Goal: Communication & Community: Participate in discussion

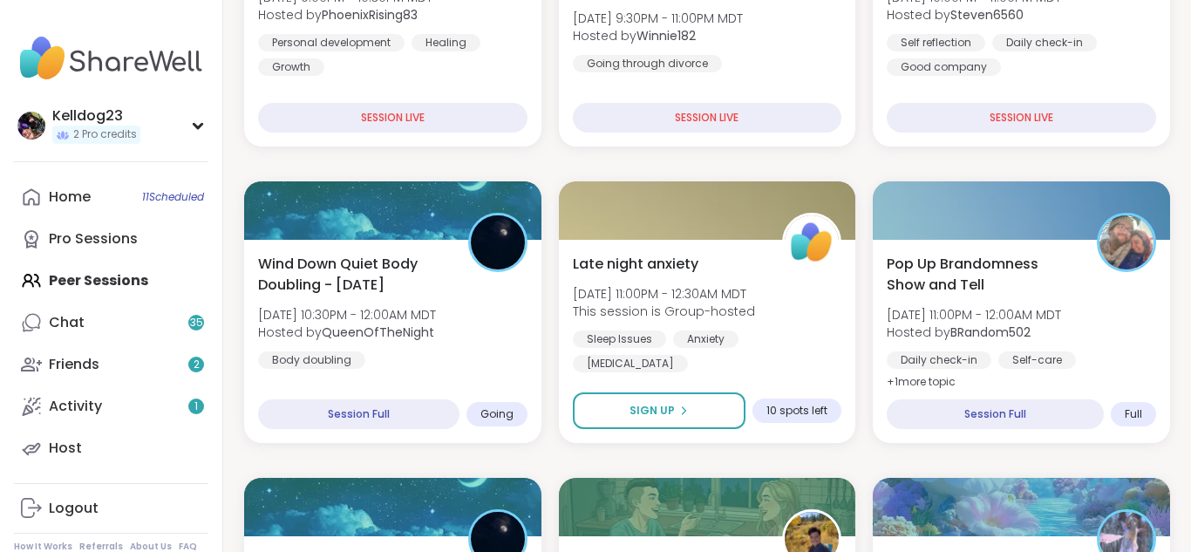
scroll to position [488, 0]
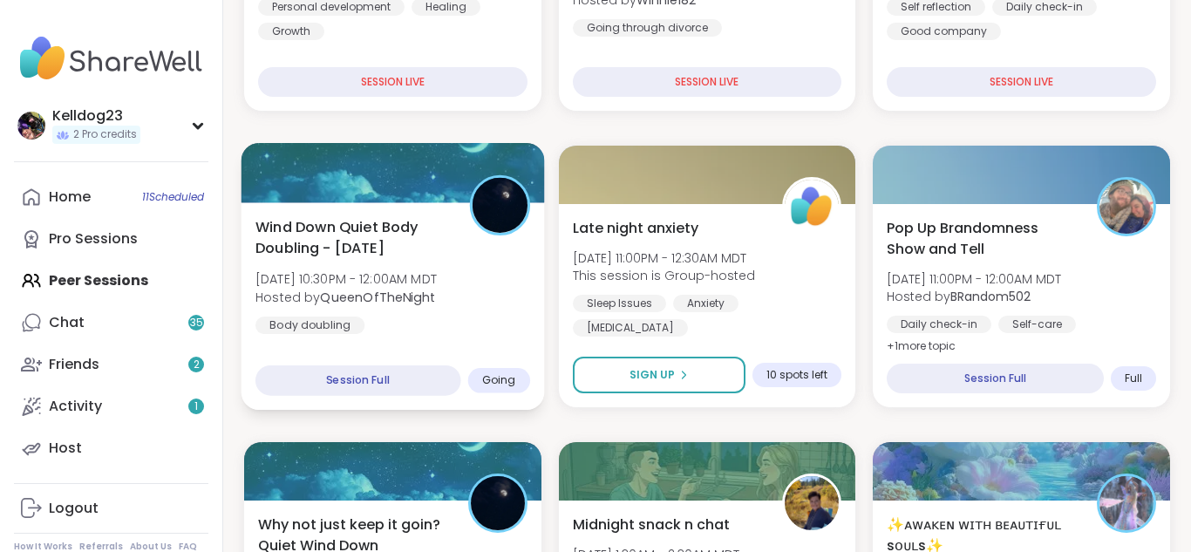
click at [498, 318] on div "Wind Down Quiet Body Doubling - [DATE] [DATE] 10:30PM - 12:00AM MDT Hosted by Q…" at bounding box center [392, 275] width 275 height 118
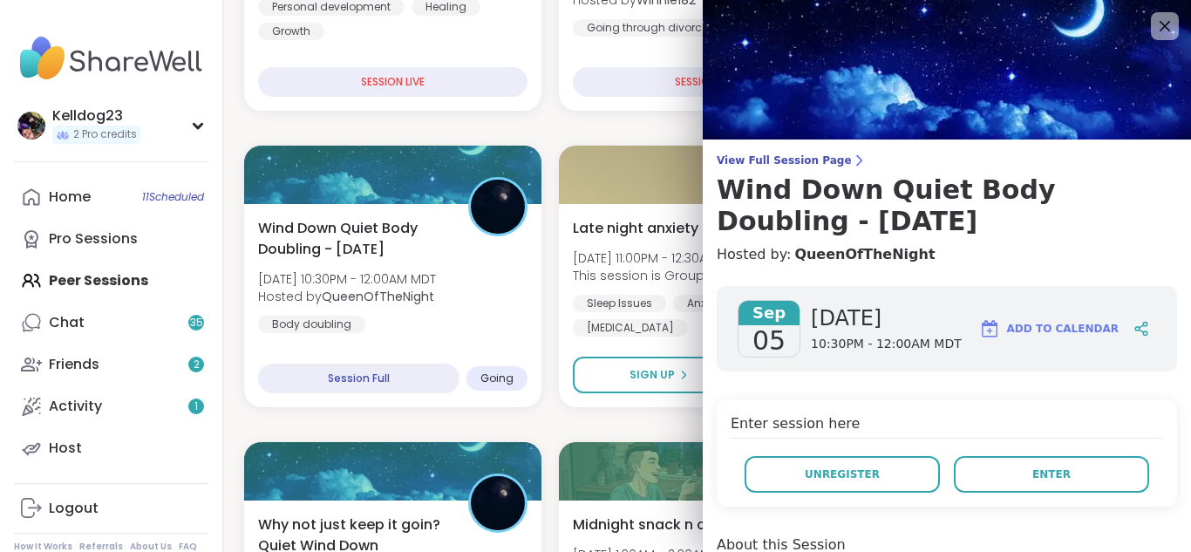
click at [1012, 450] on div "Enter session here Unregister Enter" at bounding box center [947, 452] width 460 height 107
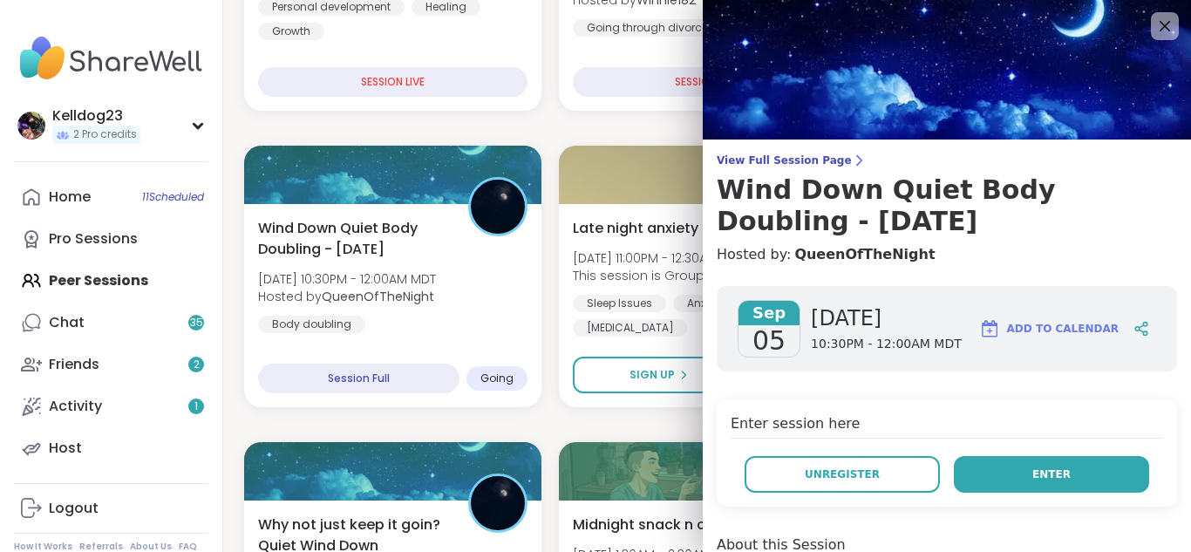
click at [1011, 482] on button "Enter" at bounding box center [1051, 474] width 195 height 37
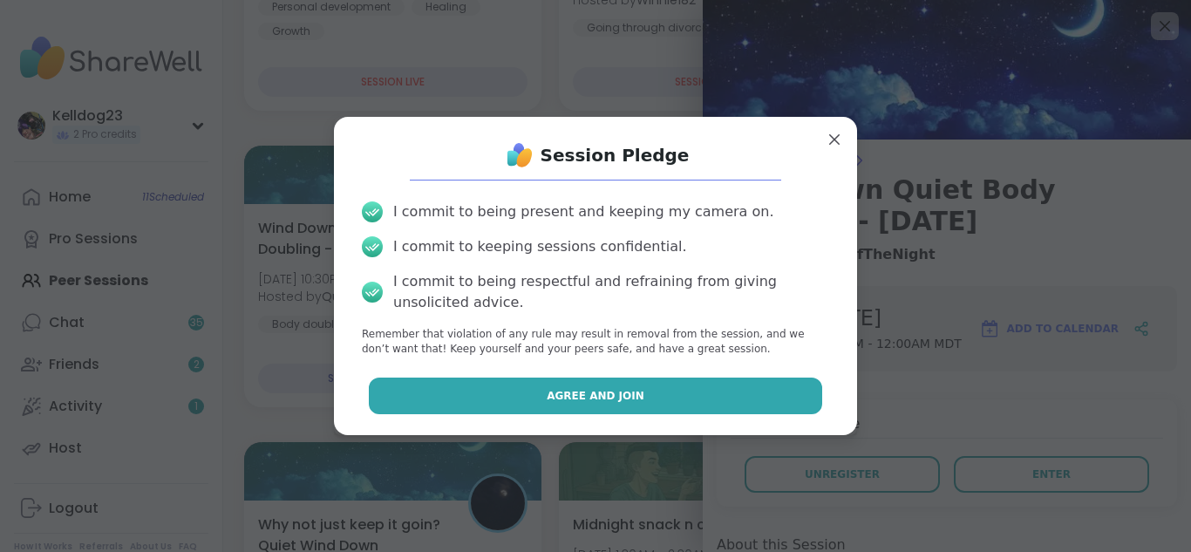
click at [664, 402] on button "Agree and Join" at bounding box center [596, 396] width 454 height 37
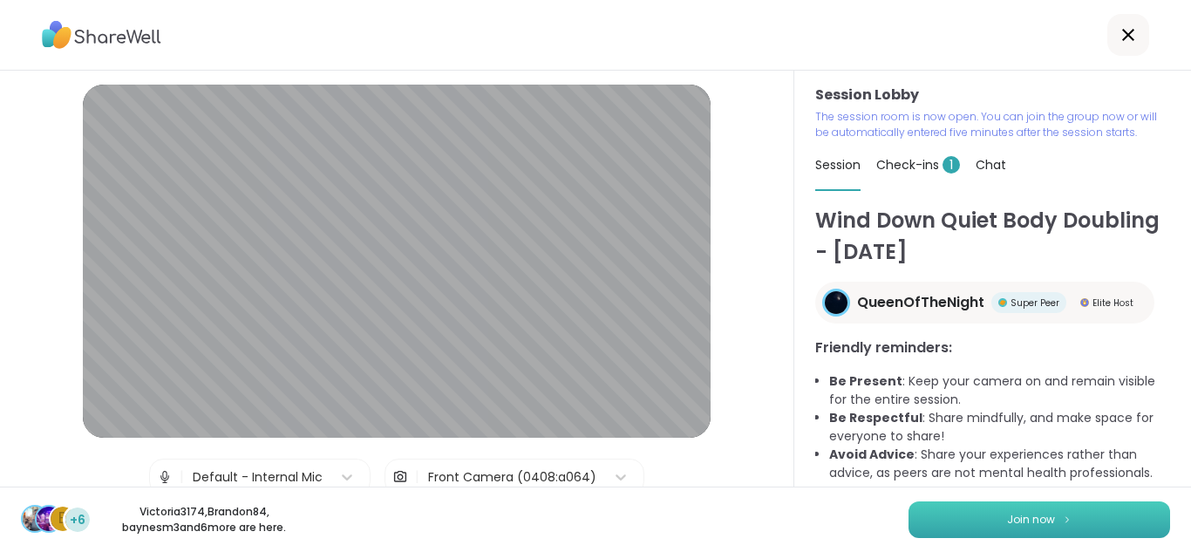
click at [1071, 522] on img at bounding box center [1067, 519] width 10 height 10
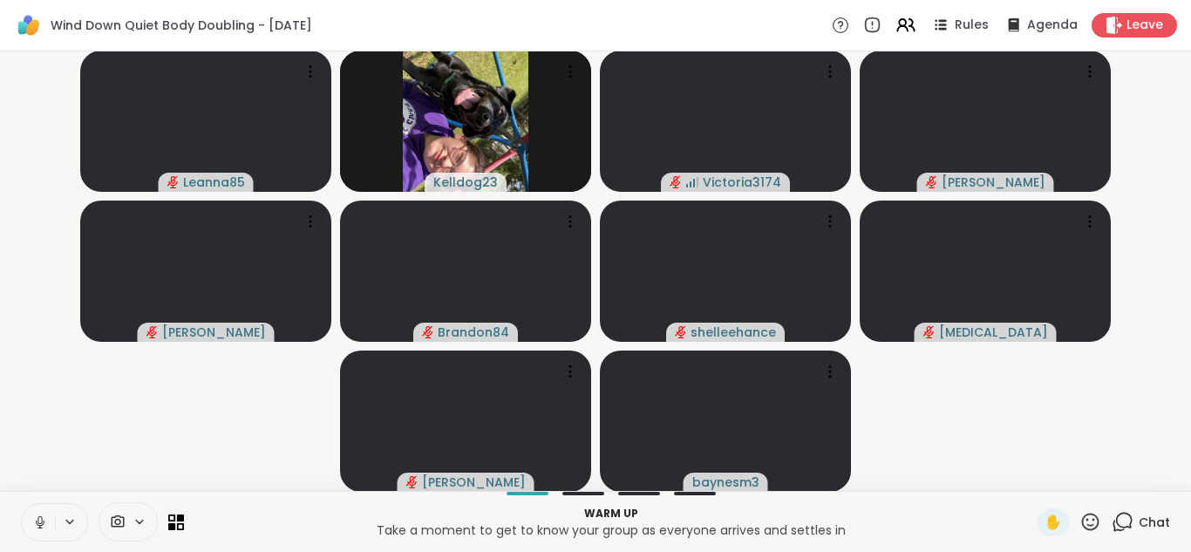
click at [34, 514] on icon at bounding box center [40, 522] width 16 height 16
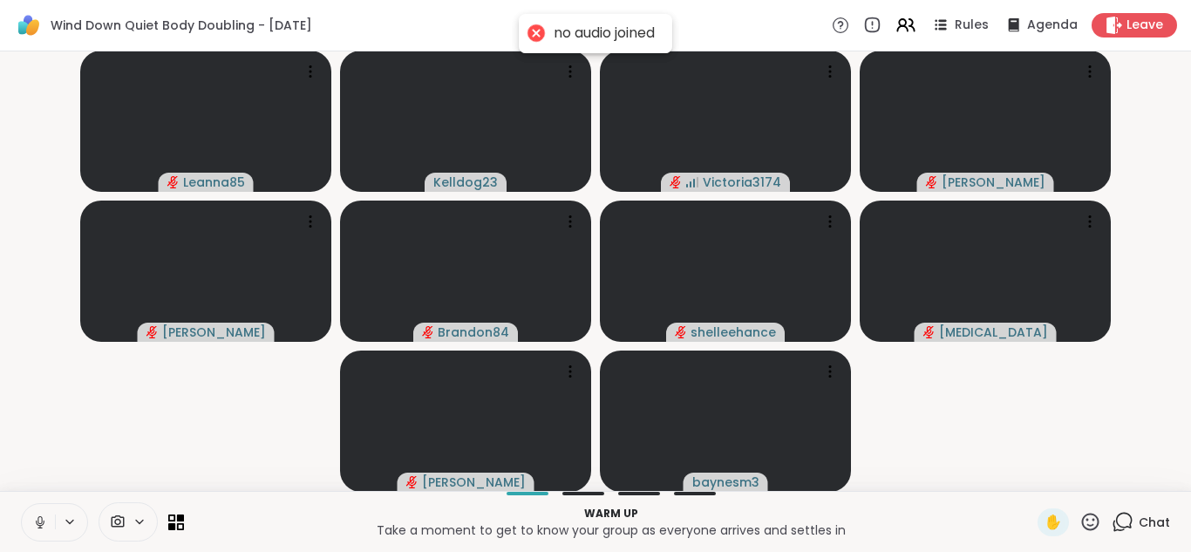
click at [38, 512] on button at bounding box center [38, 522] width 33 height 37
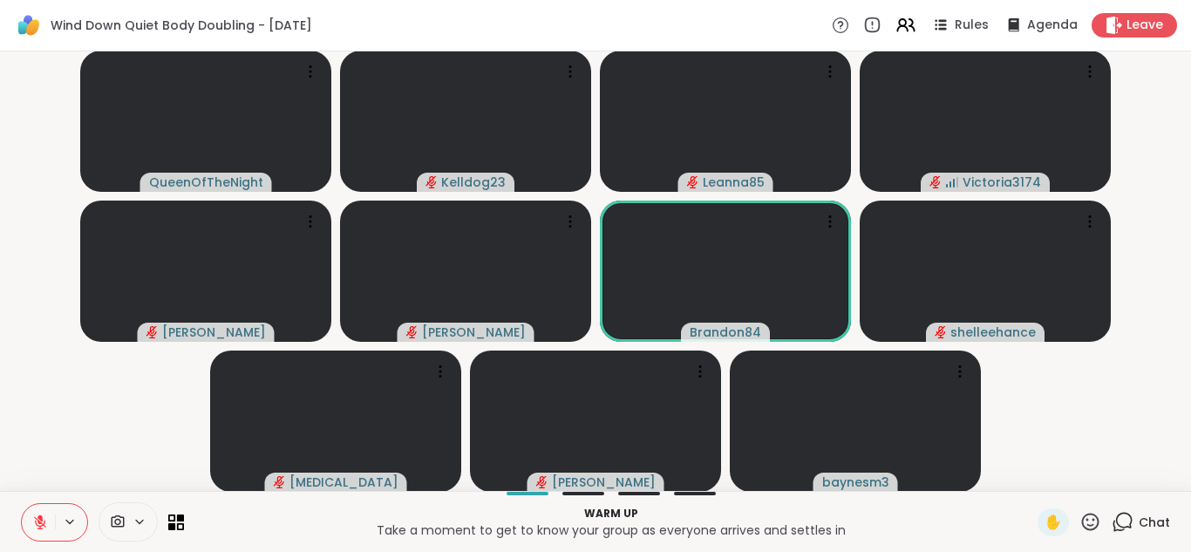
click at [32, 525] on icon at bounding box center [40, 522] width 16 height 16
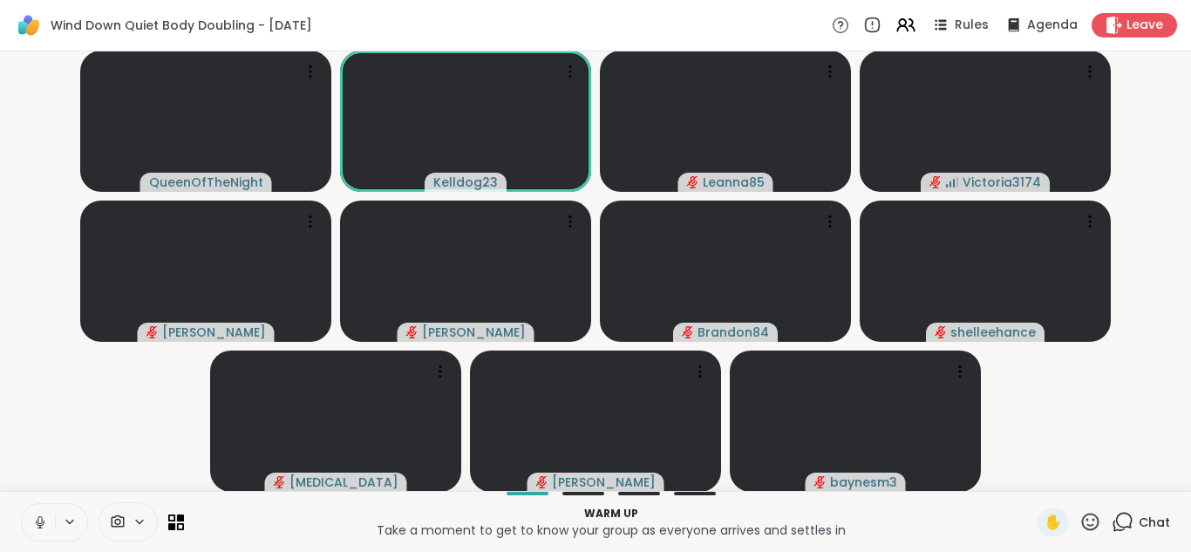
click at [43, 524] on icon at bounding box center [40, 522] width 16 height 16
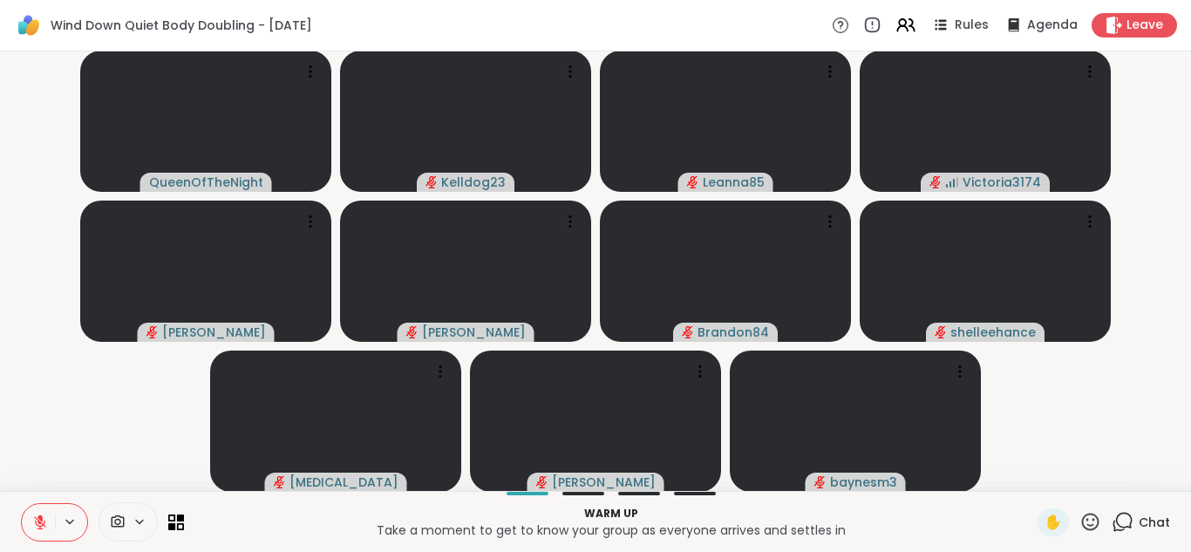
click at [77, 478] on video-player-container "QueenOfTheNight Kelldog23 Leanna85 Victoria3174 Sandra_D [PERSON_NAME] Brandon8…" at bounding box center [595, 271] width 1170 height 426
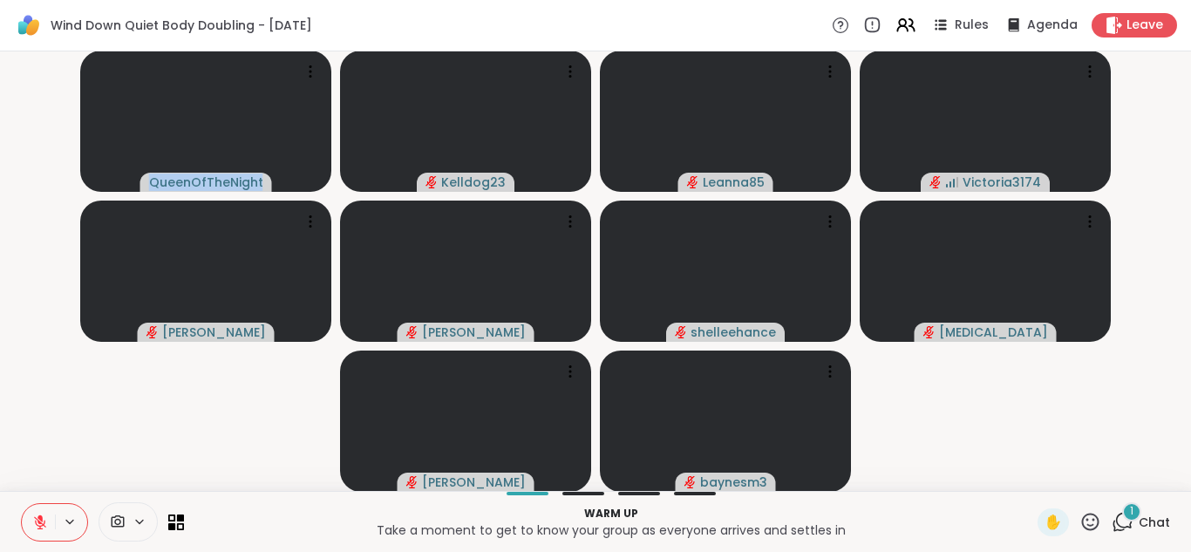
click at [1131, 521] on icon at bounding box center [1123, 522] width 22 height 22
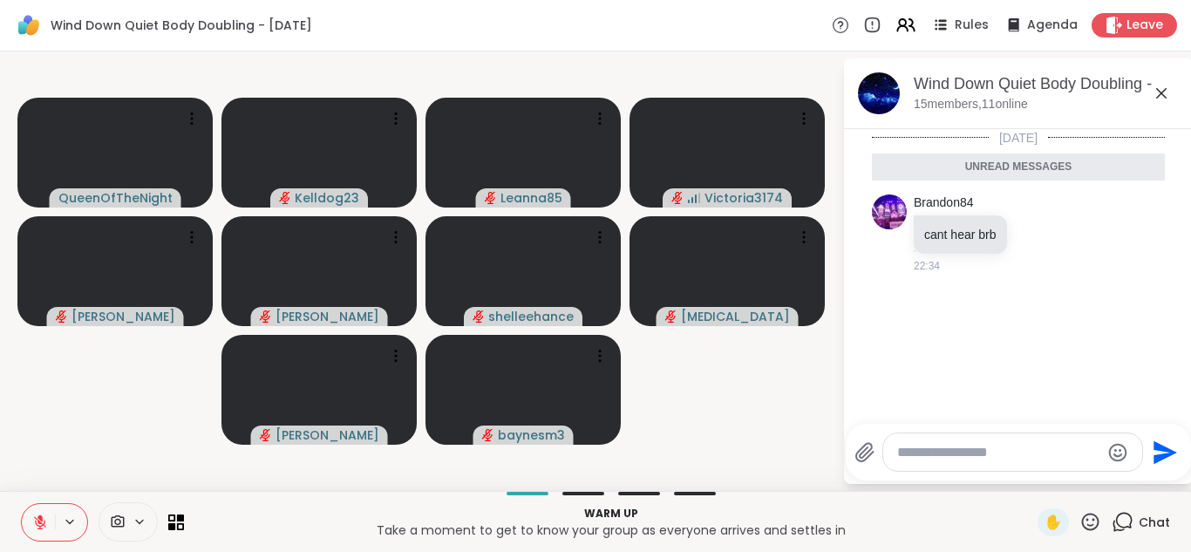
click at [1158, 98] on icon at bounding box center [1161, 93] width 21 height 21
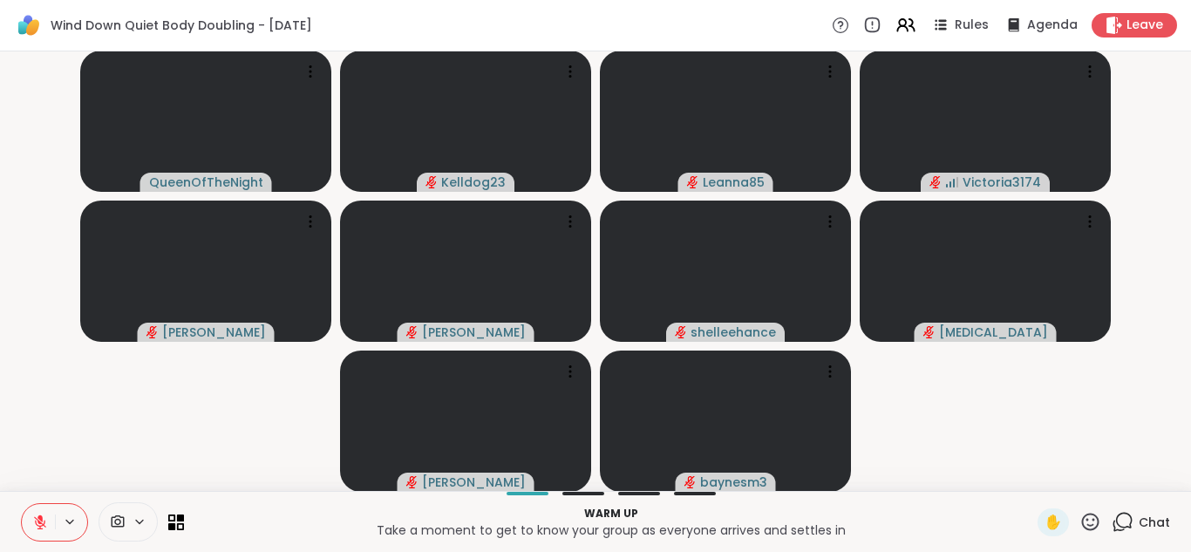
click at [1134, 518] on icon at bounding box center [1123, 522] width 22 height 22
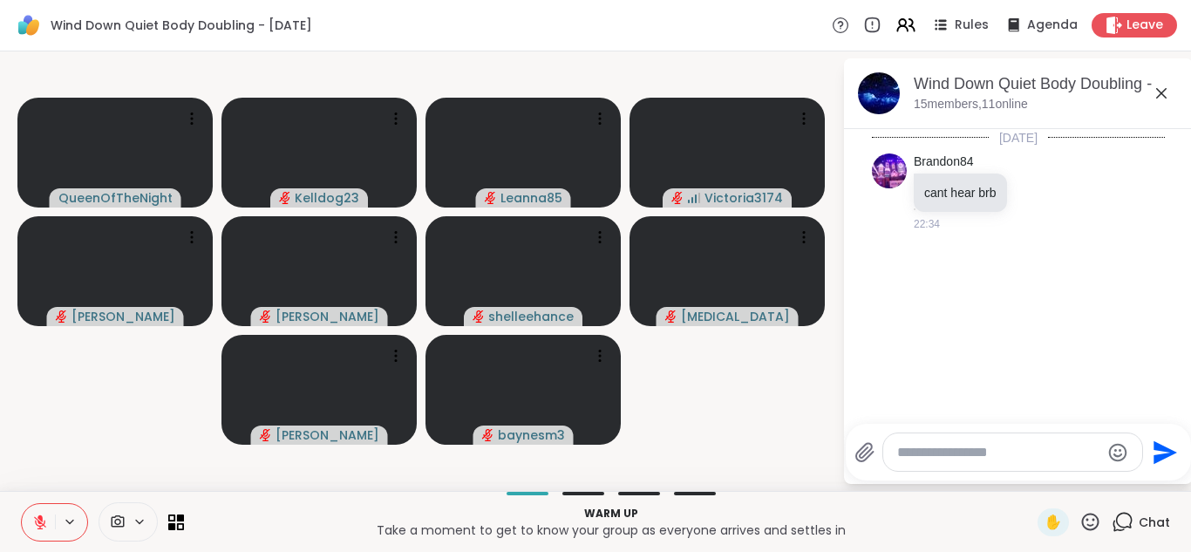
click at [972, 450] on textarea "Type your message" at bounding box center [998, 452] width 203 height 17
type textarea "**********"
click at [1163, 101] on icon at bounding box center [1161, 93] width 21 height 21
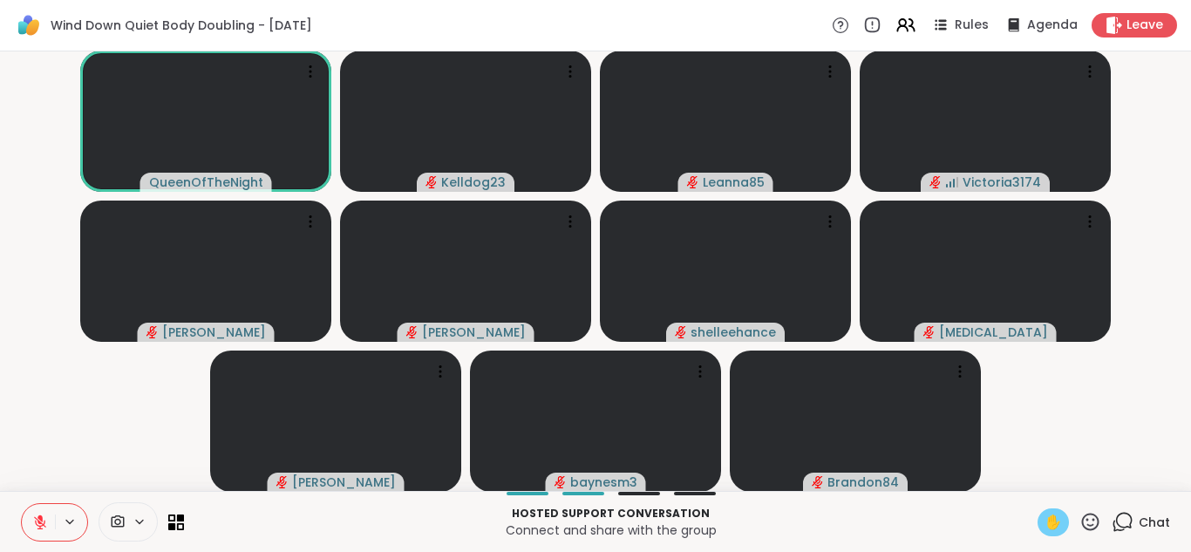
click at [1064, 520] on div "✋" at bounding box center [1053, 522] width 31 height 28
click at [26, 532] on button at bounding box center [38, 522] width 33 height 37
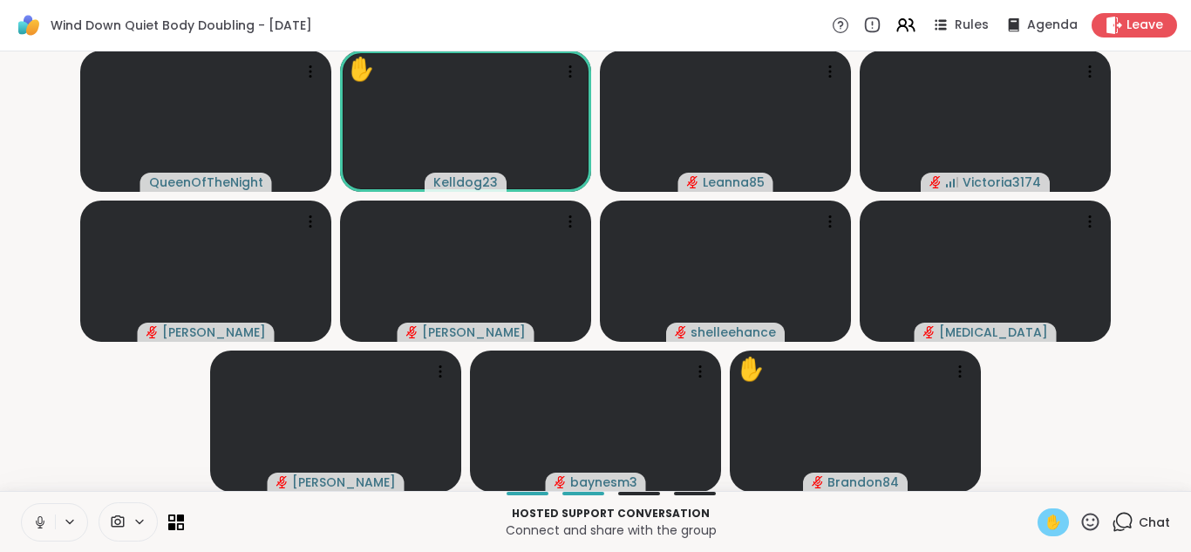
click at [40, 510] on button at bounding box center [38, 522] width 33 height 37
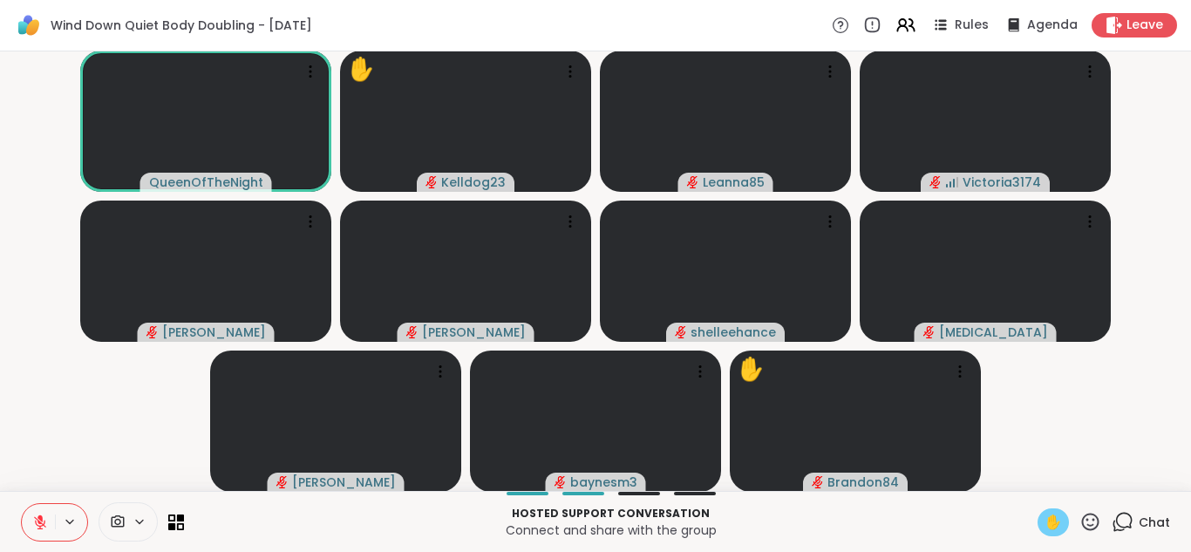
click at [1063, 530] on div "✋" at bounding box center [1053, 522] width 31 height 28
click at [1118, 515] on icon at bounding box center [1123, 522] width 22 height 22
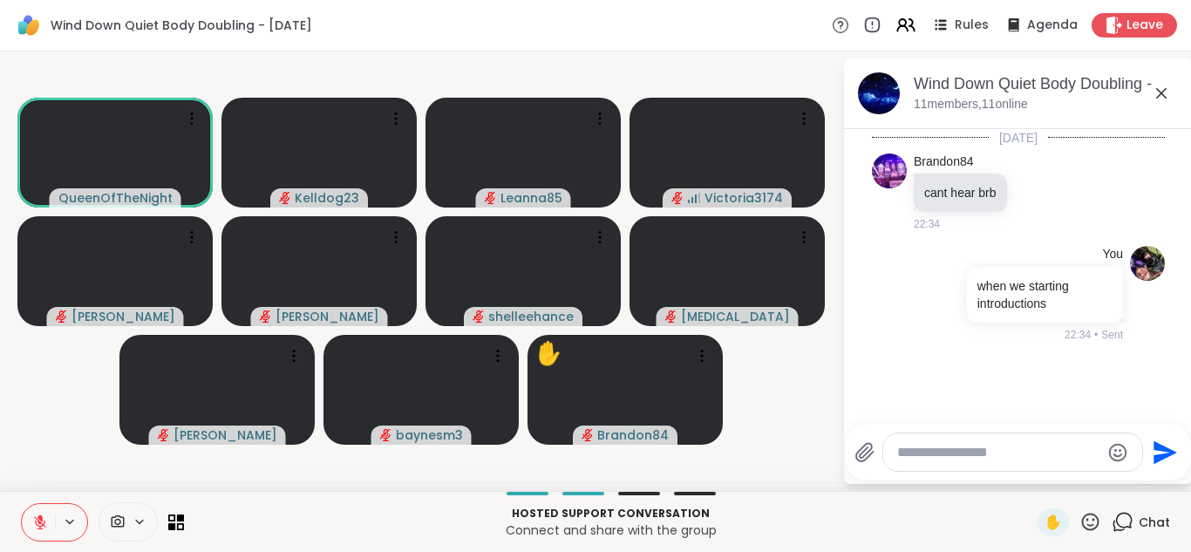
click at [960, 446] on textarea "Type your message" at bounding box center [998, 452] width 203 height 17
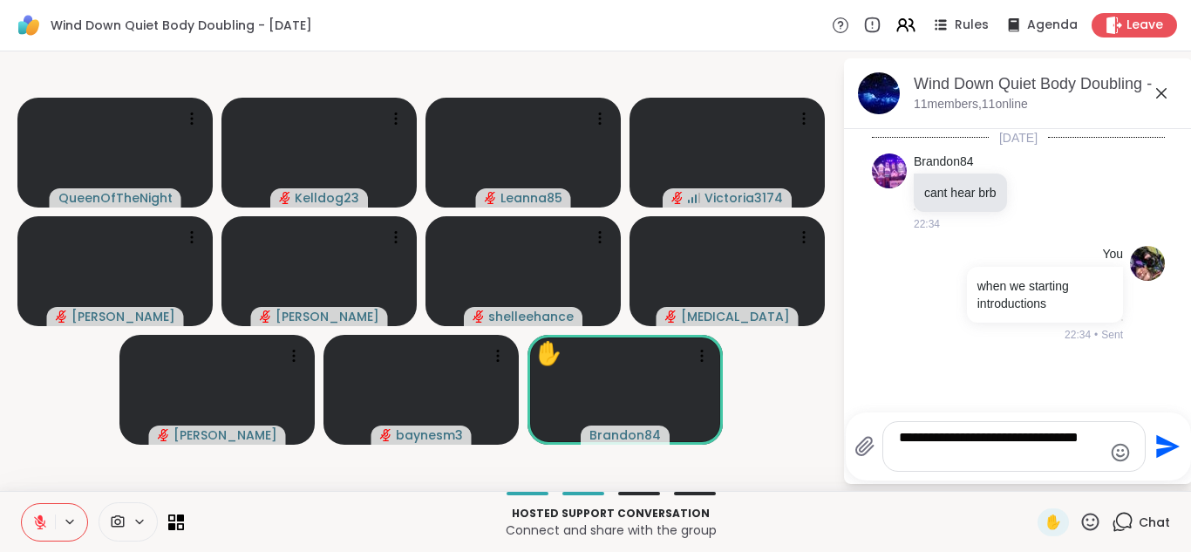
type textarea "**********"
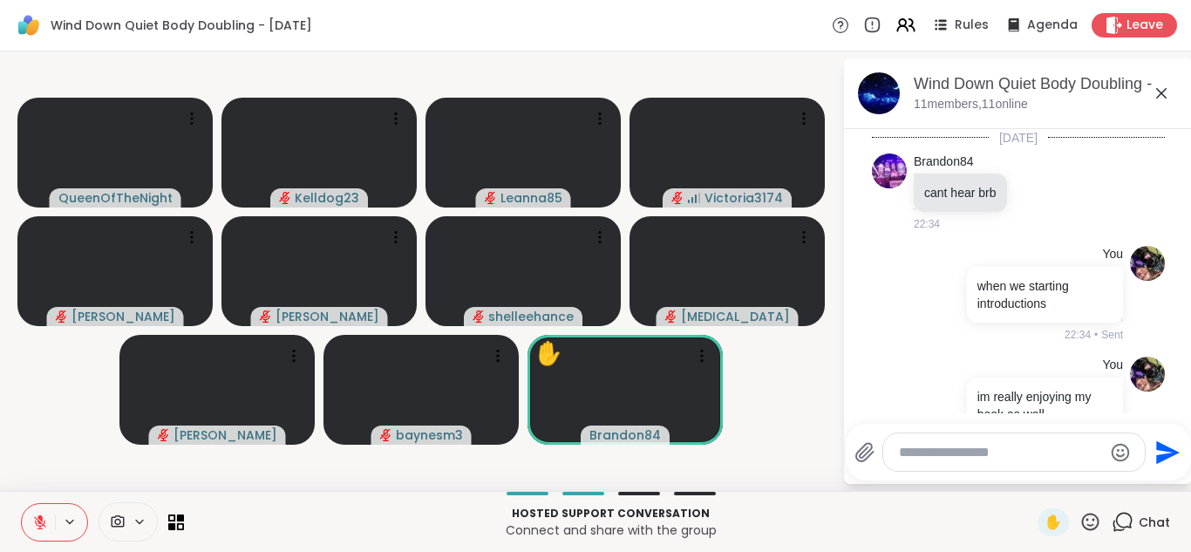
scroll to position [47, 0]
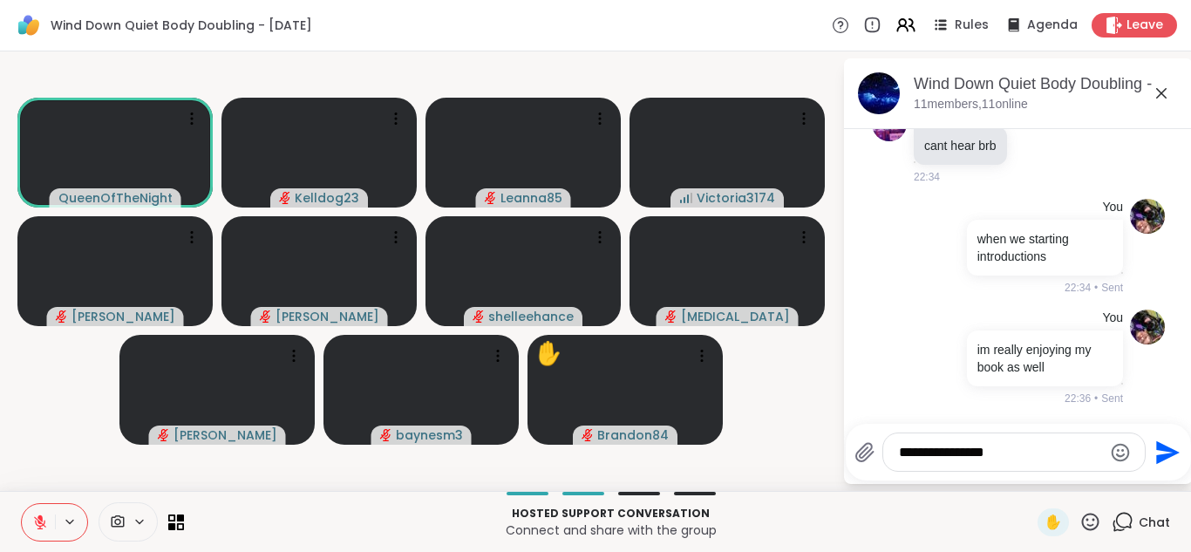
type textarea "**********"
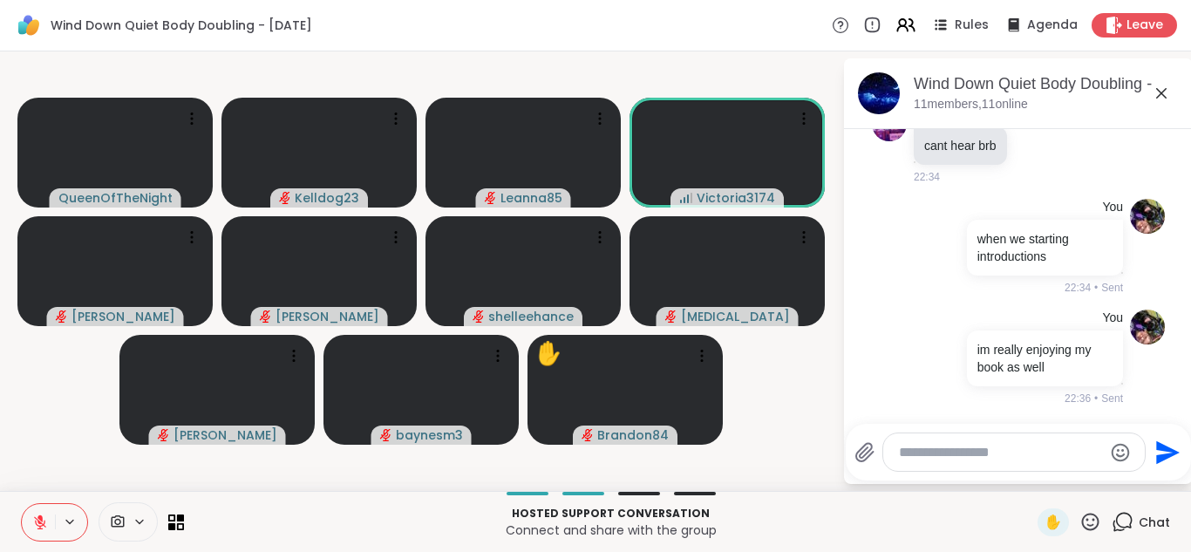
scroll to position [140, 0]
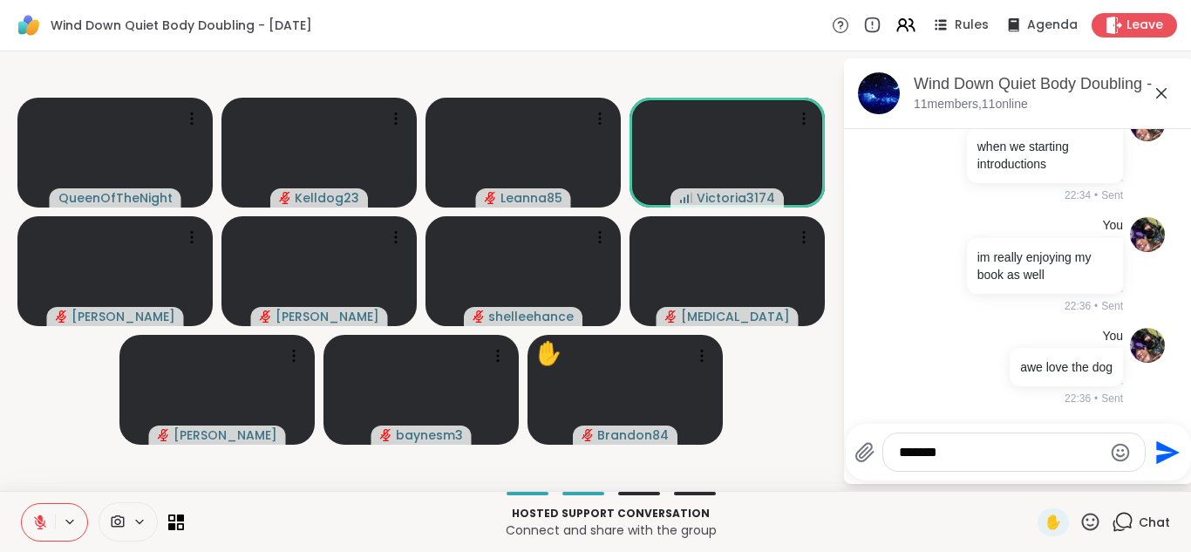
type textarea "*******"
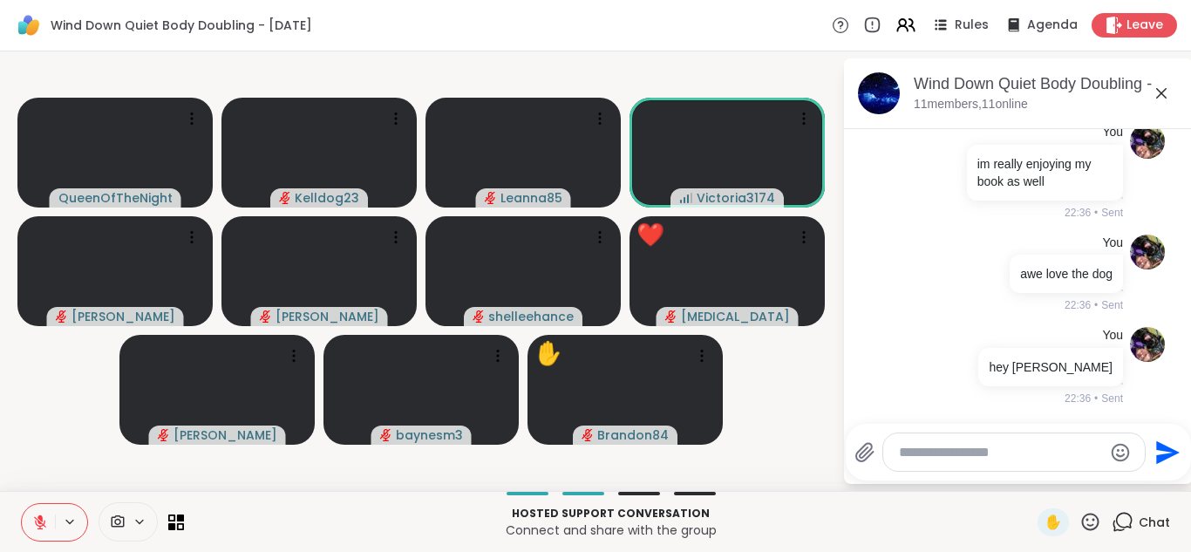
click at [1165, 93] on icon at bounding box center [1161, 93] width 21 height 21
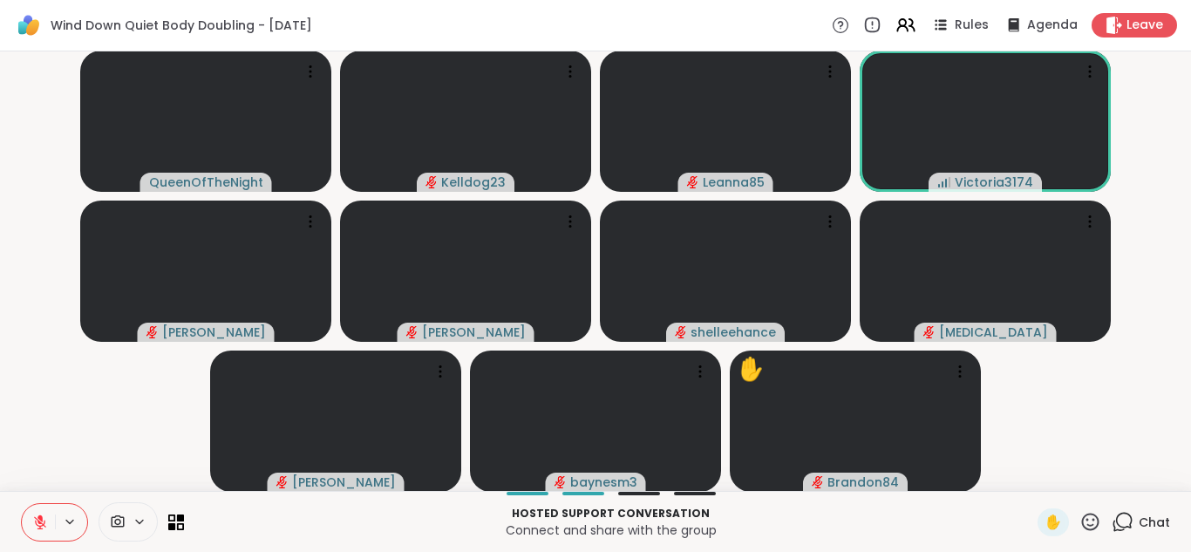
click at [35, 516] on icon at bounding box center [40, 522] width 16 height 16
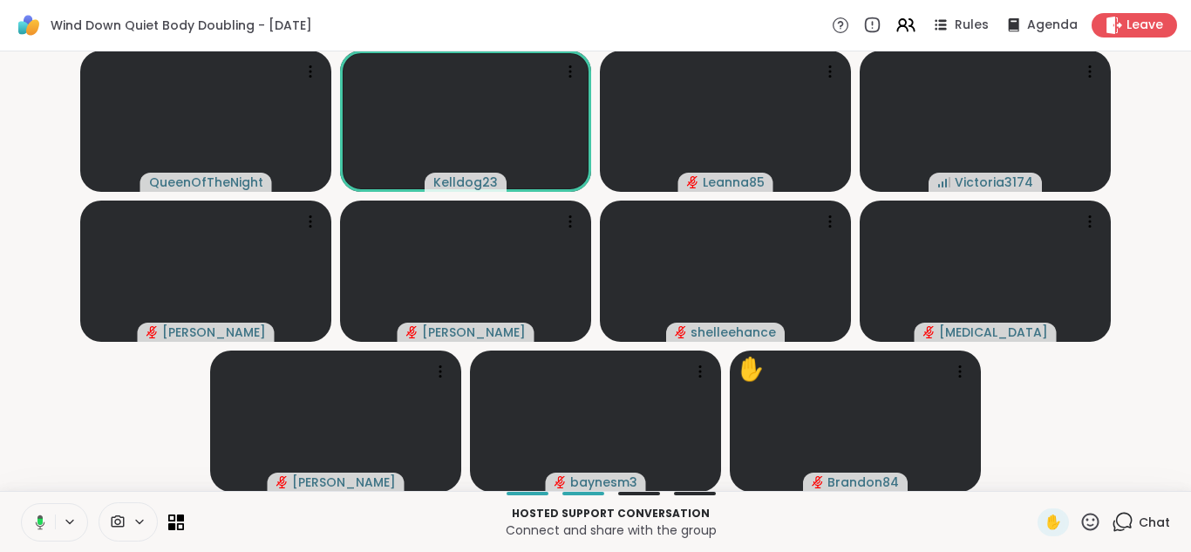
click at [1091, 530] on icon at bounding box center [1091, 522] width 22 height 22
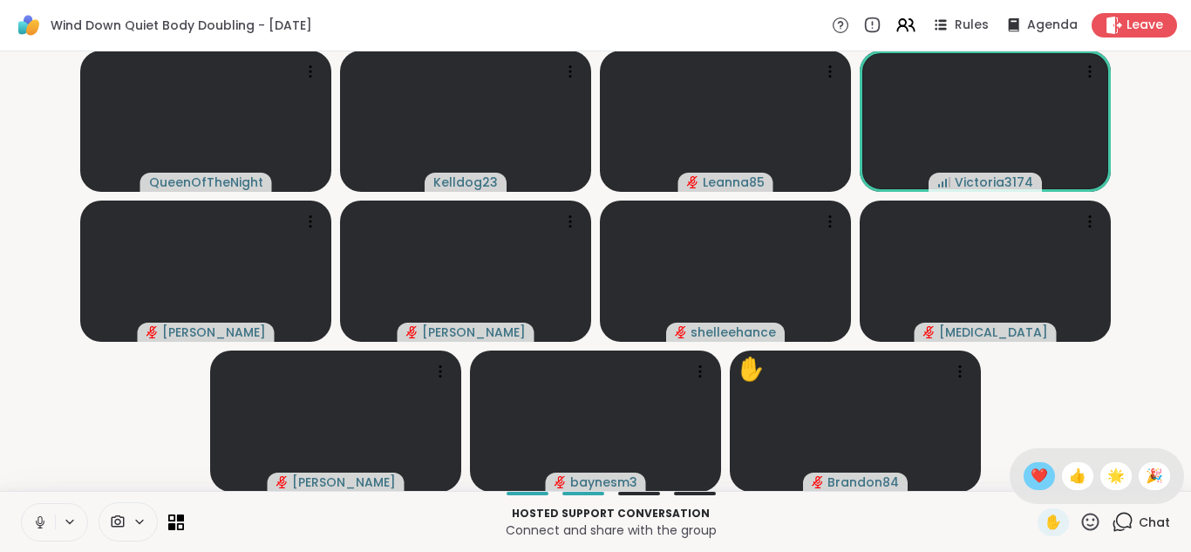
click at [1050, 478] on div "❤️" at bounding box center [1039, 476] width 31 height 28
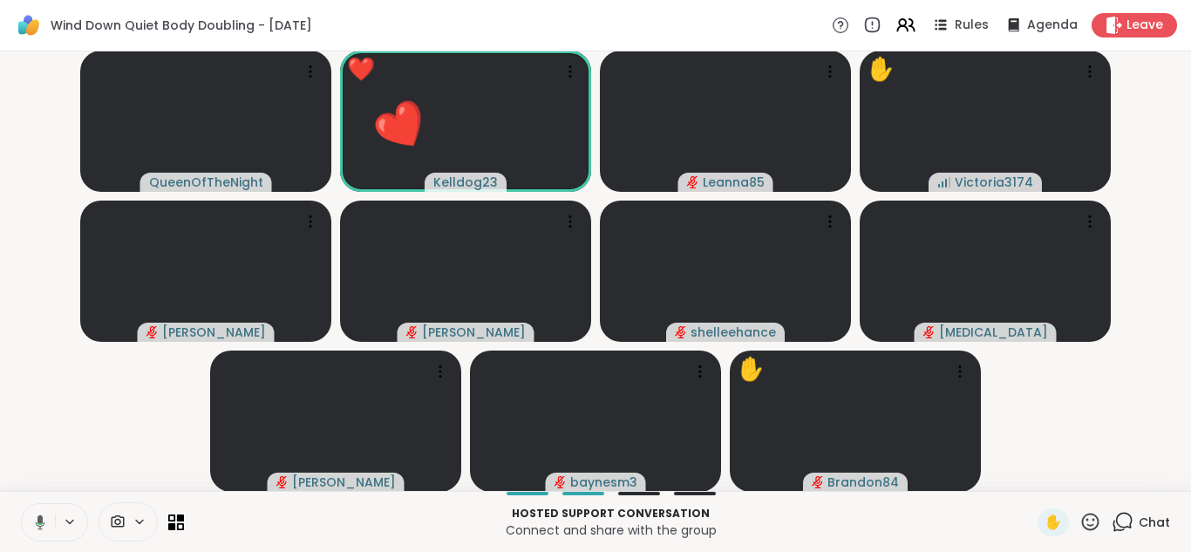
click at [36, 532] on button at bounding box center [37, 522] width 36 height 37
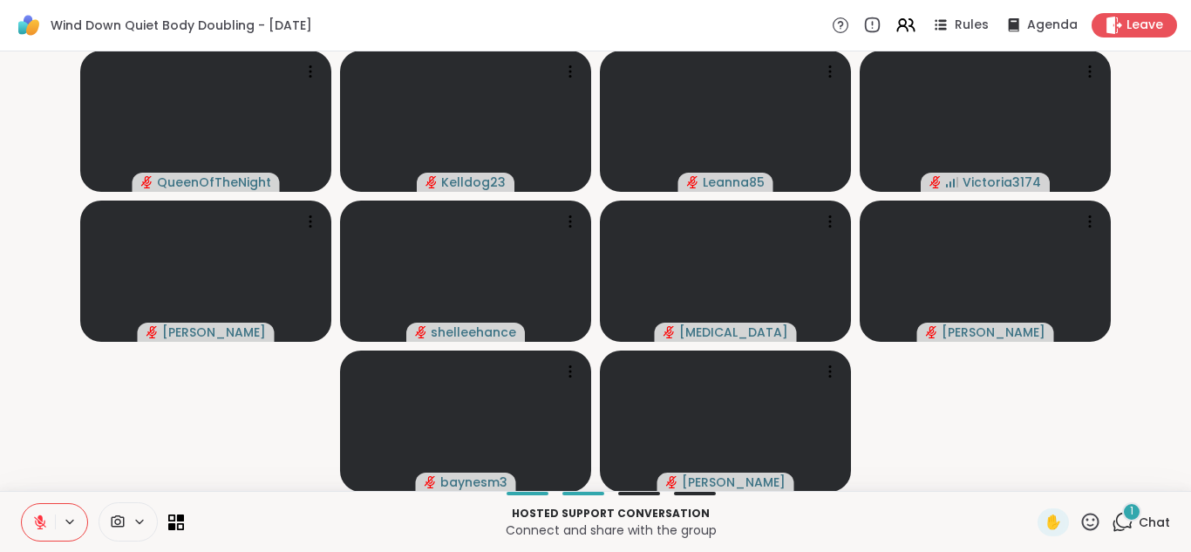
click at [1137, 517] on div "1" at bounding box center [1131, 511] width 19 height 19
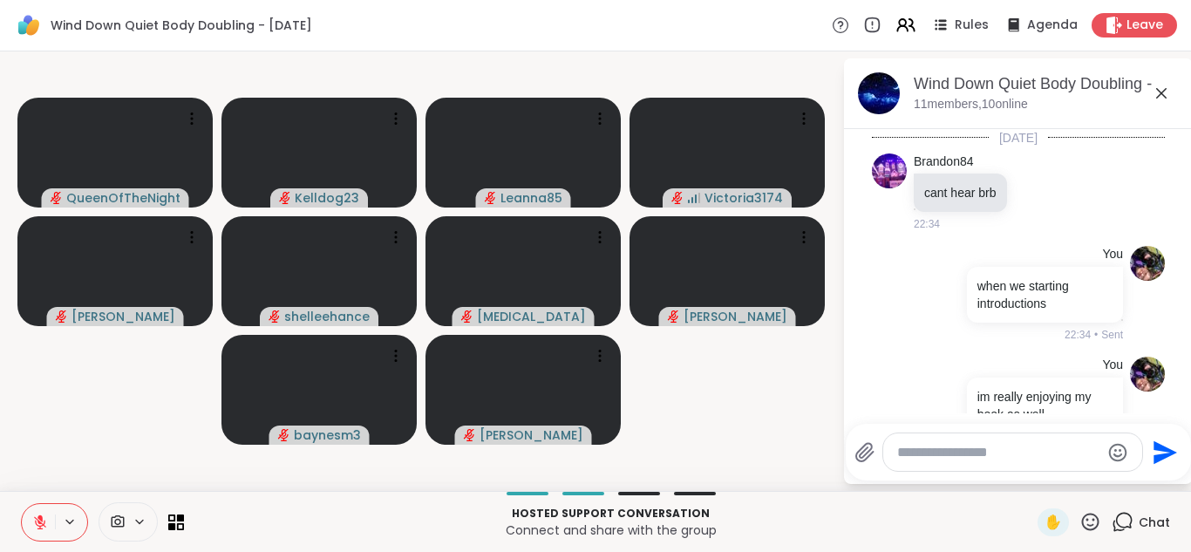
scroll to position [410, 0]
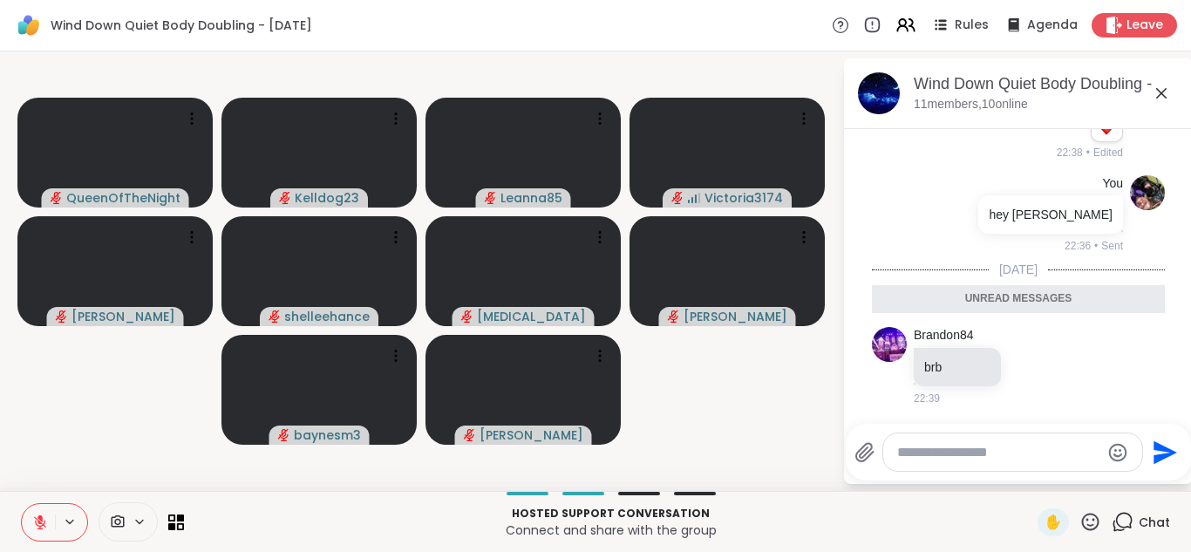
click at [1167, 95] on icon at bounding box center [1161, 93] width 21 height 21
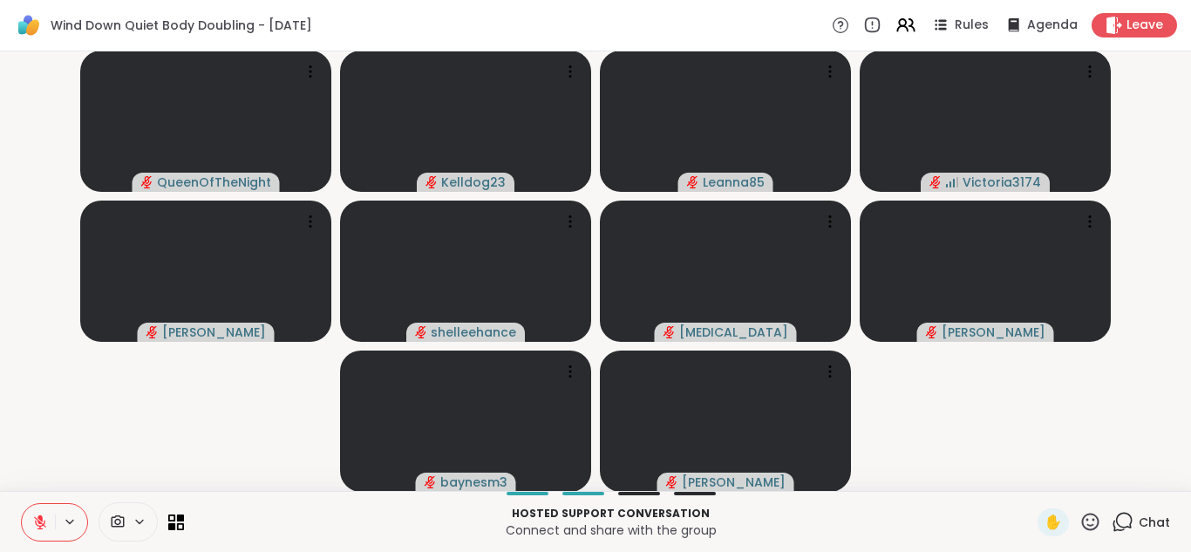
click at [1138, 521] on div "Chat" at bounding box center [1141, 522] width 58 height 28
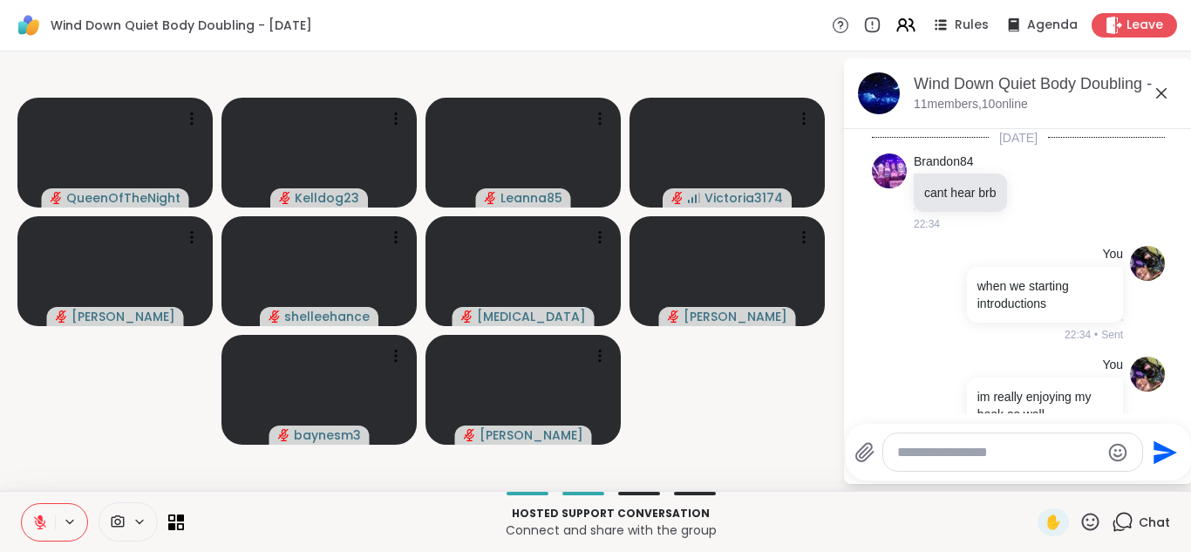
scroll to position [351, 0]
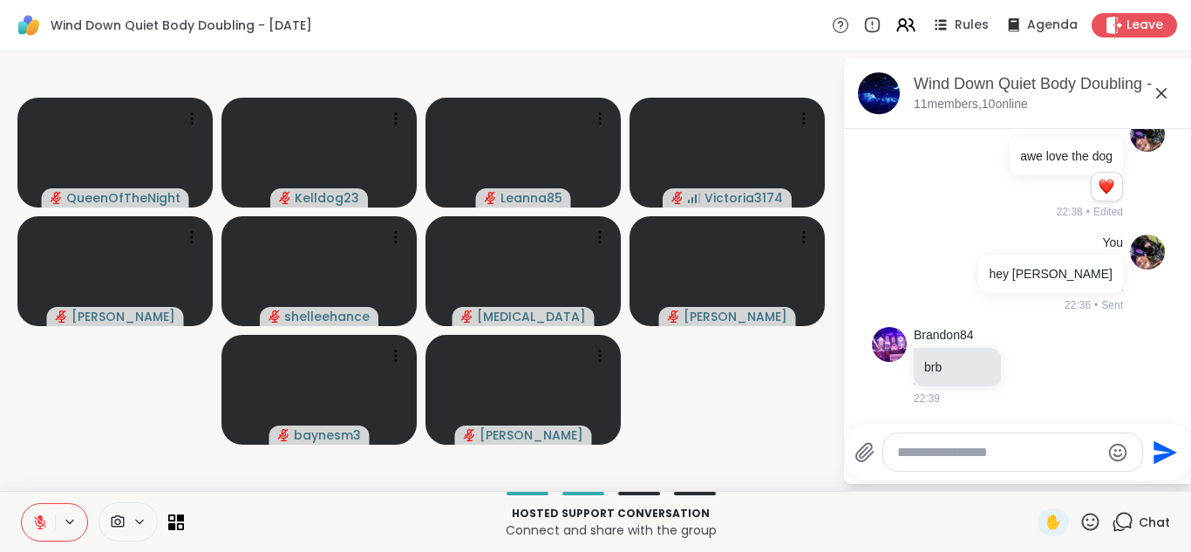
click at [934, 448] on textarea "Type your message" at bounding box center [998, 452] width 203 height 17
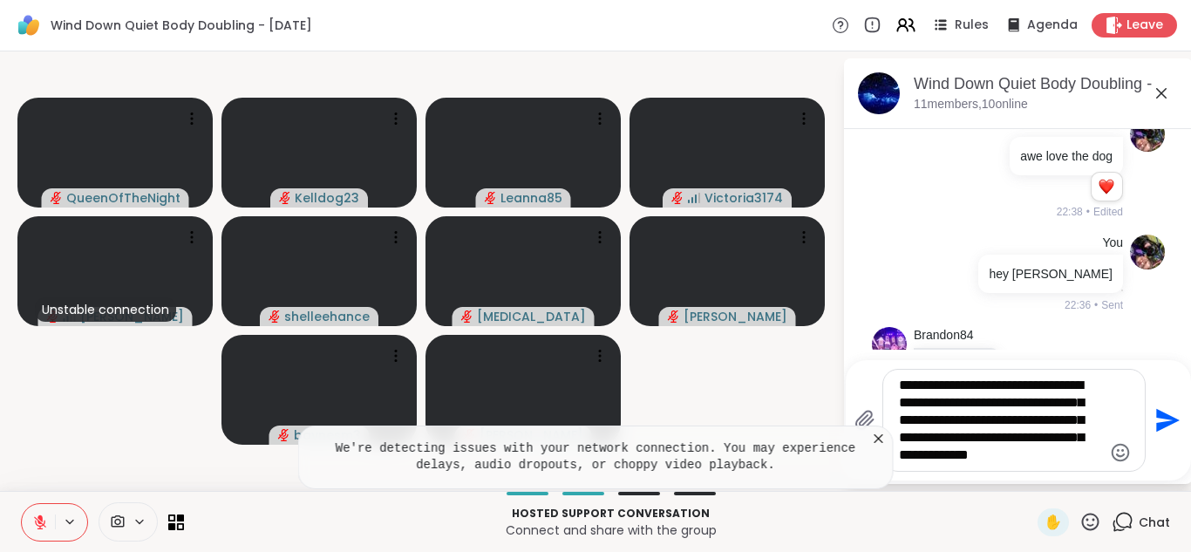
type textarea "**********"
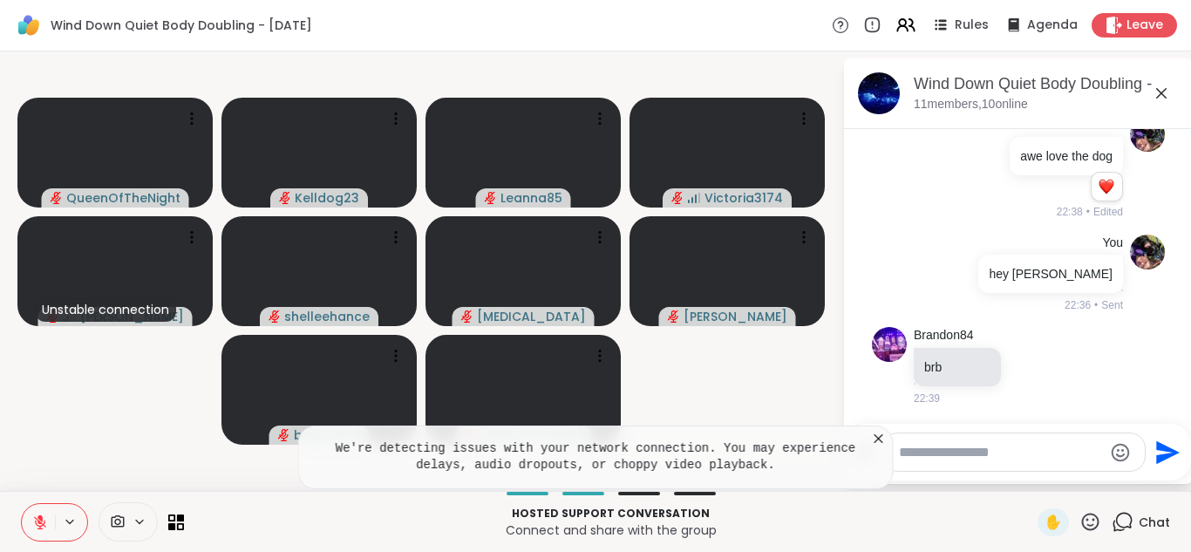
scroll to position [548, 0]
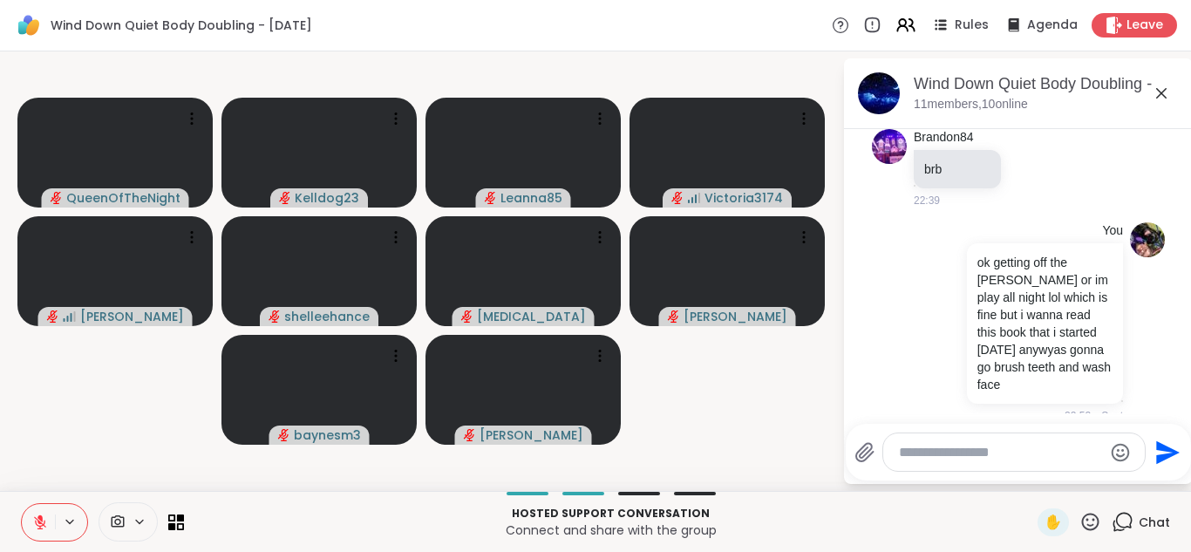
click at [1168, 96] on icon at bounding box center [1161, 93] width 21 height 21
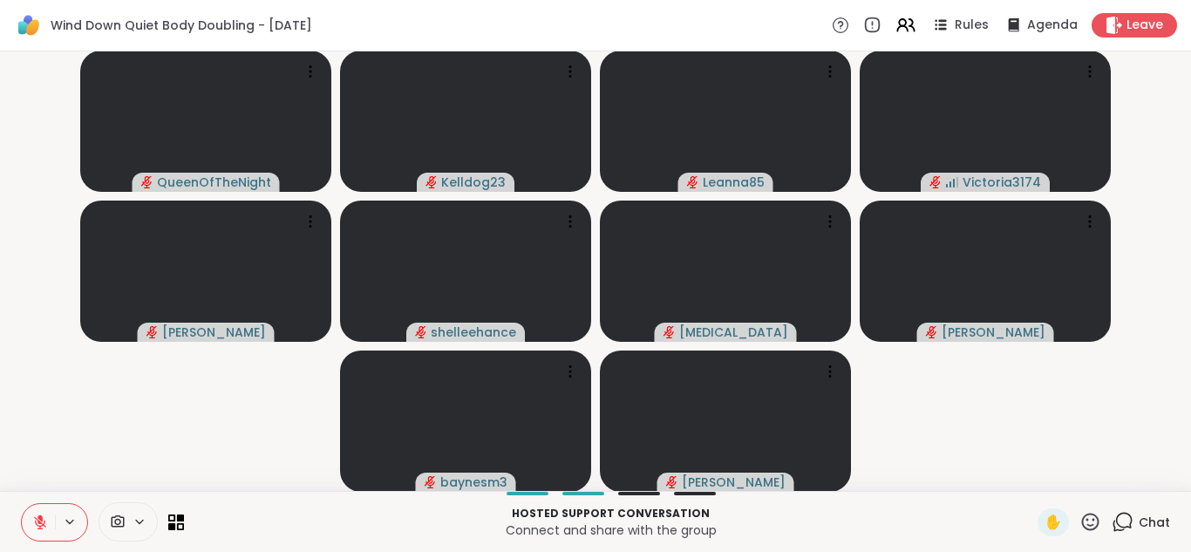
click at [1134, 526] on icon at bounding box center [1123, 522] width 22 height 22
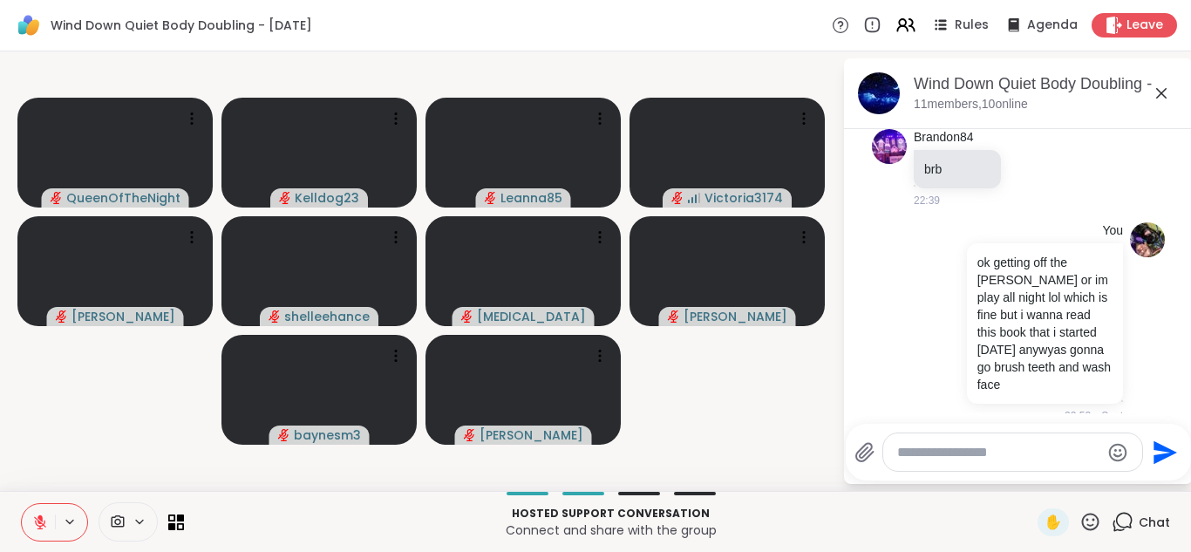
click at [956, 453] on textarea "Type your message" at bounding box center [998, 452] width 203 height 17
type textarea "**********"
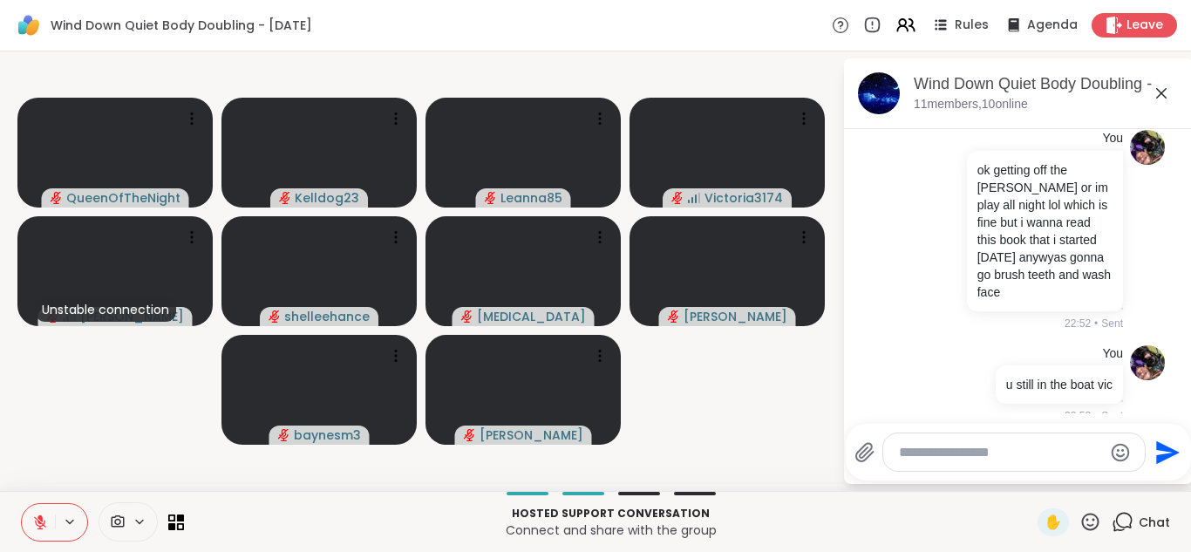
click at [1153, 93] on icon at bounding box center [1161, 93] width 21 height 21
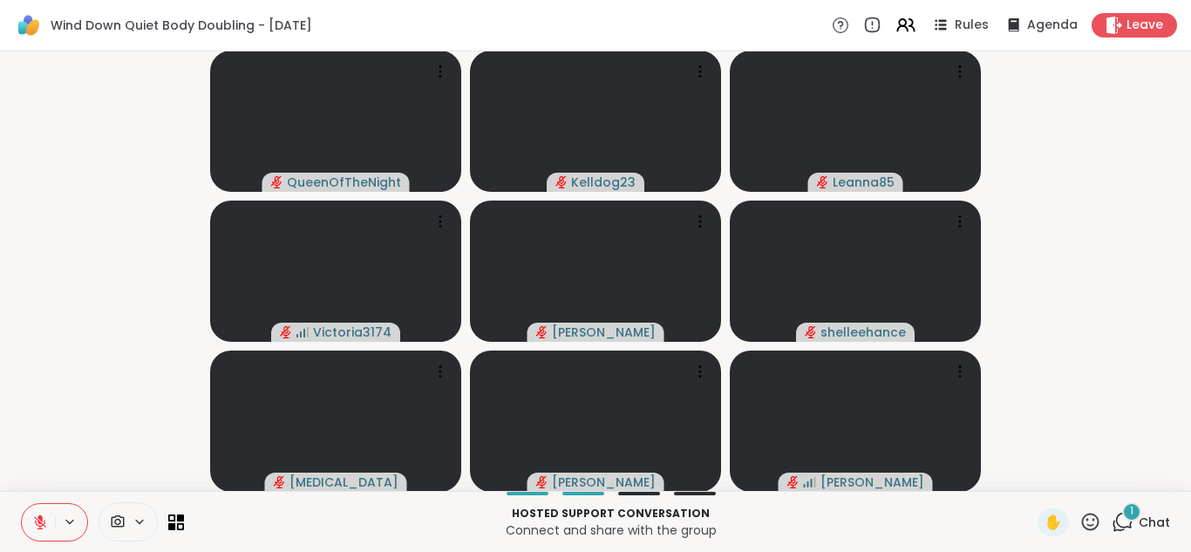
click at [1129, 516] on div "1" at bounding box center [1131, 511] width 19 height 19
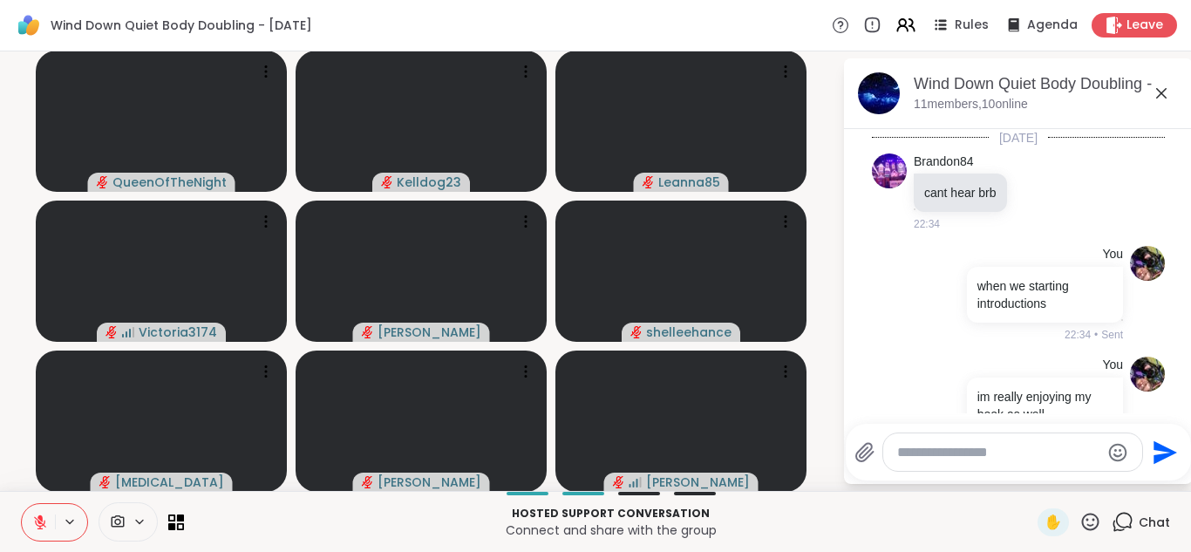
scroll to position [940, 0]
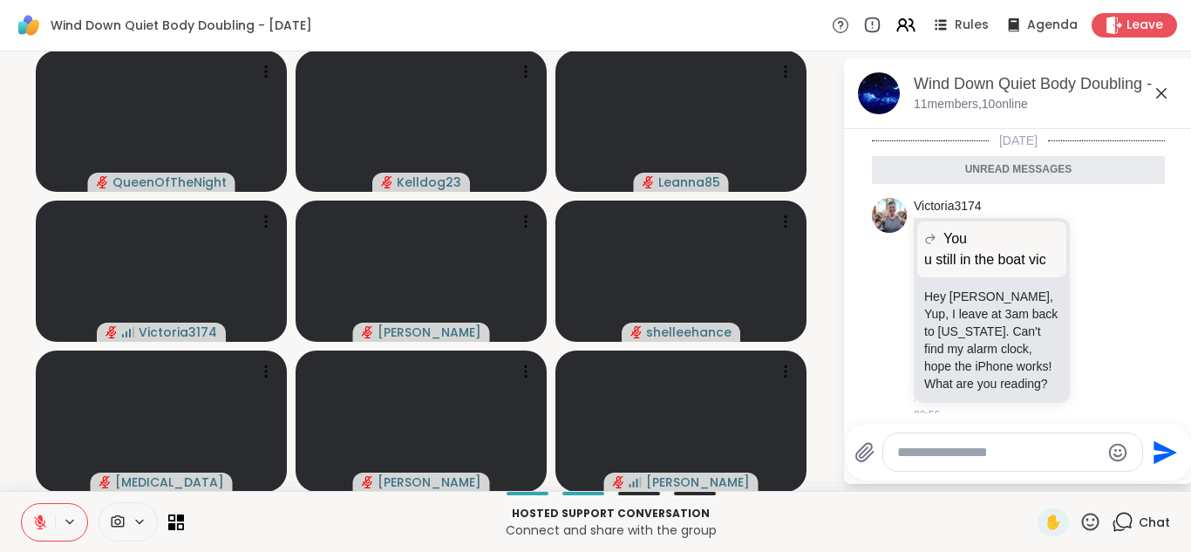
click at [983, 479] on div "Send" at bounding box center [1018, 452] width 345 height 57
click at [961, 466] on div at bounding box center [1012, 451] width 259 height 37
click at [934, 448] on textarea "Type your message" at bounding box center [998, 452] width 203 height 17
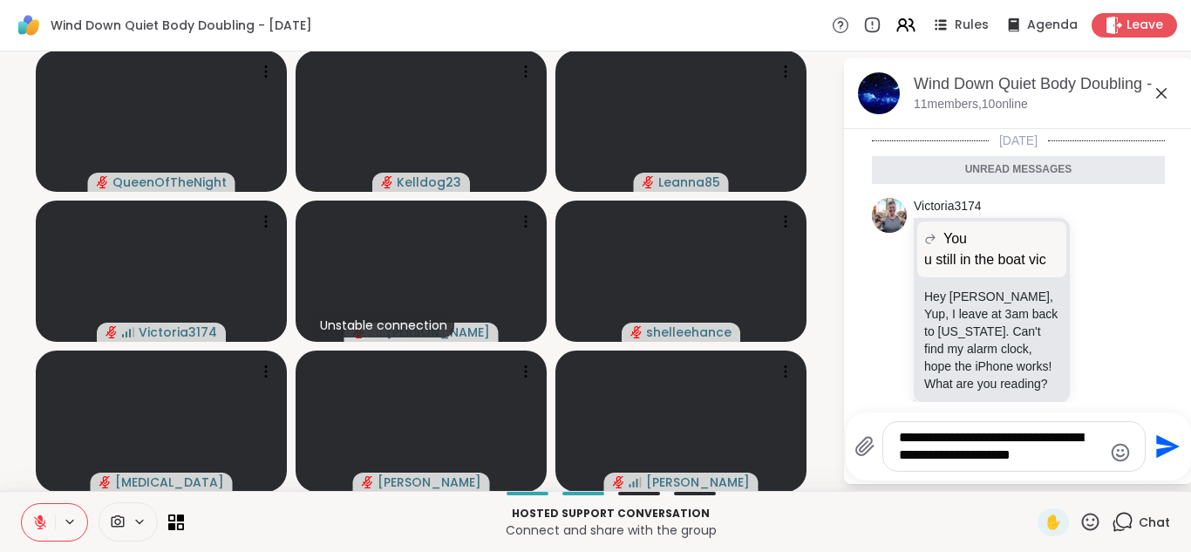
type textarea "**********"
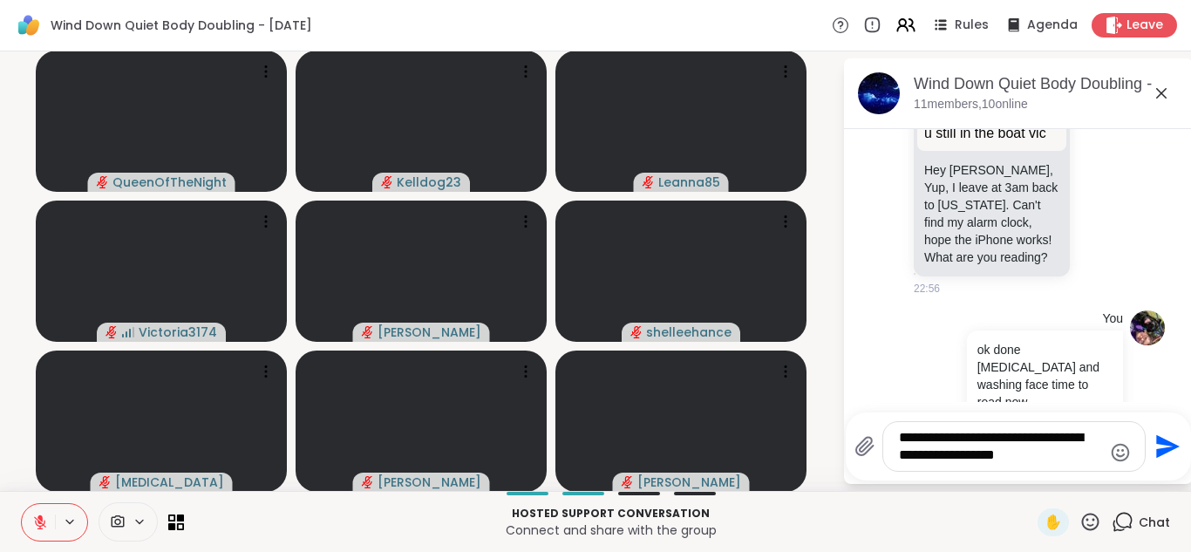
type textarea "**********"
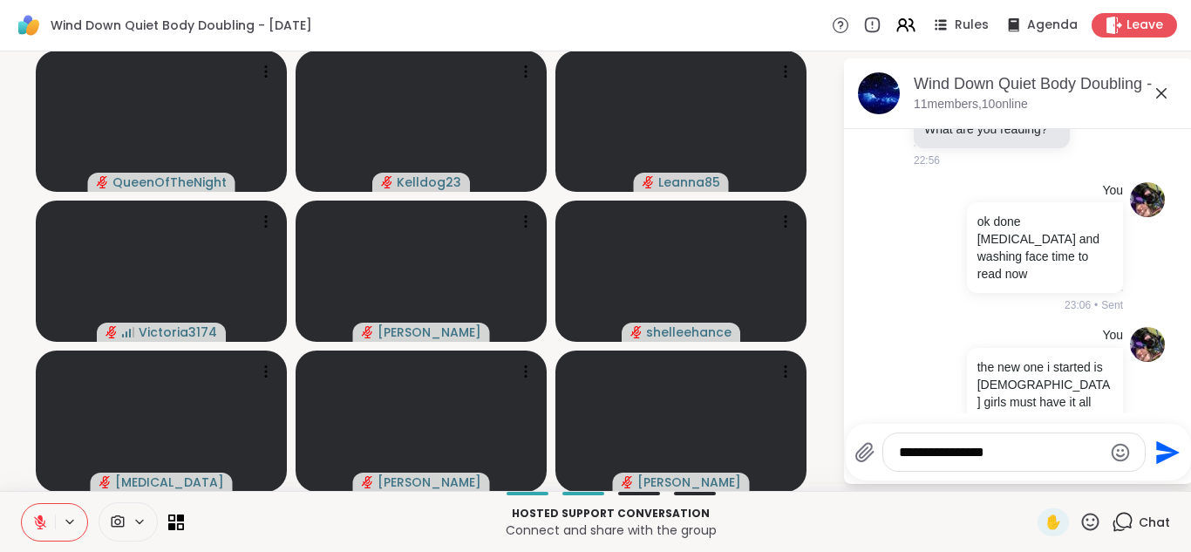
type textarea "**********"
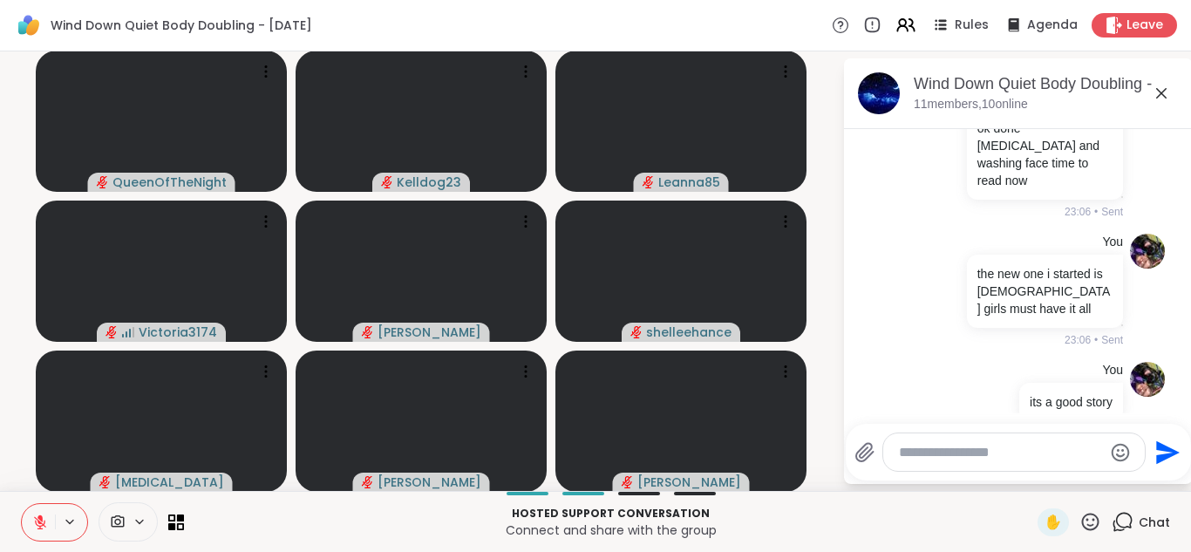
click at [870, 397] on li "You its a good story 23:06 • Sent" at bounding box center [1019, 401] width 317 height 93
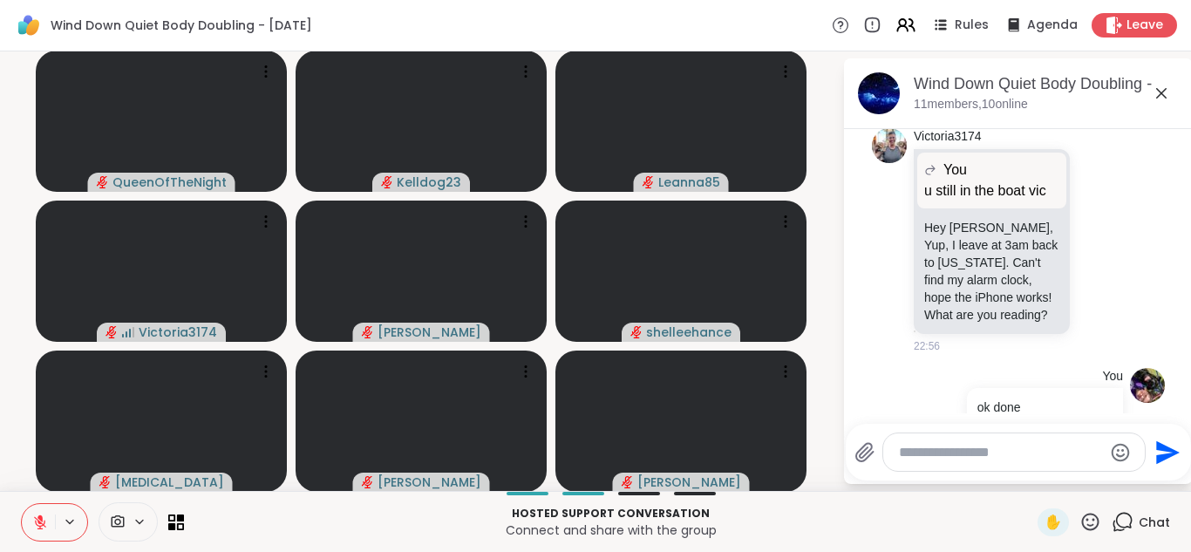
scroll to position [933, 0]
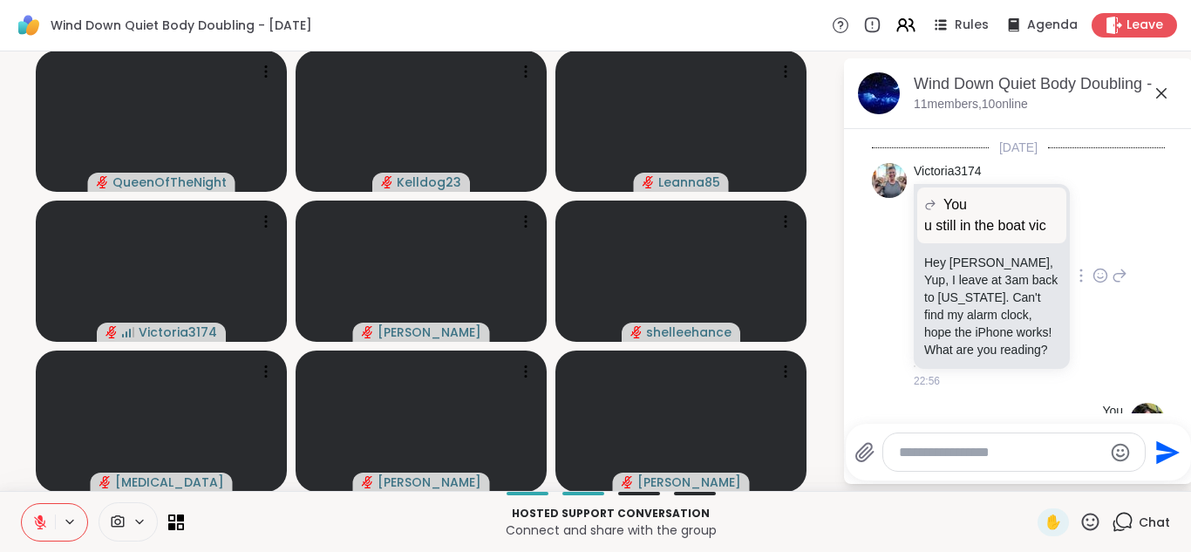
click at [1115, 265] on icon at bounding box center [1120, 275] width 16 height 21
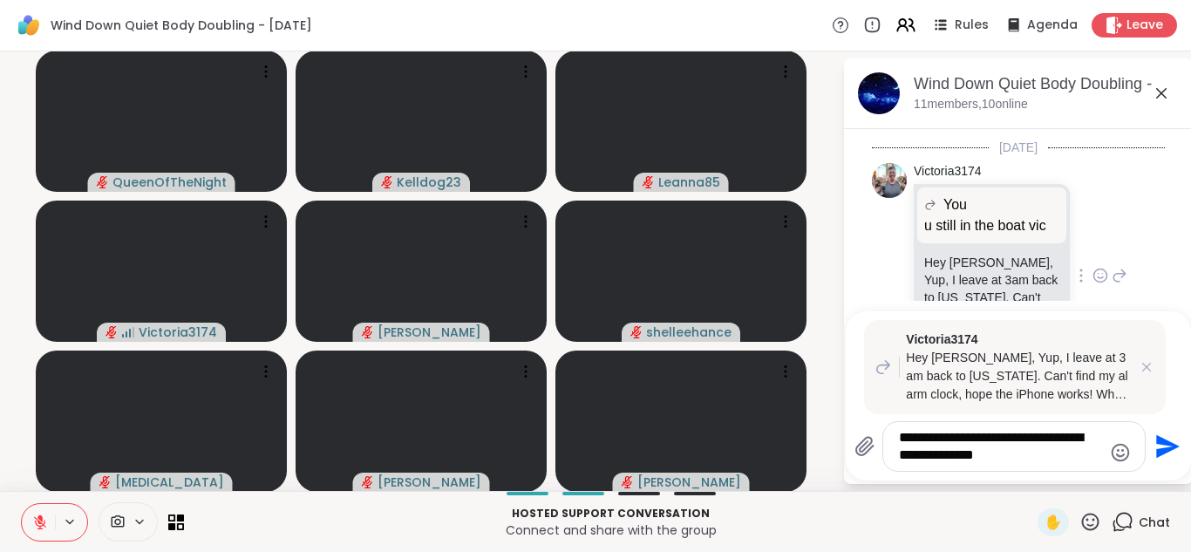
type textarea "**********"
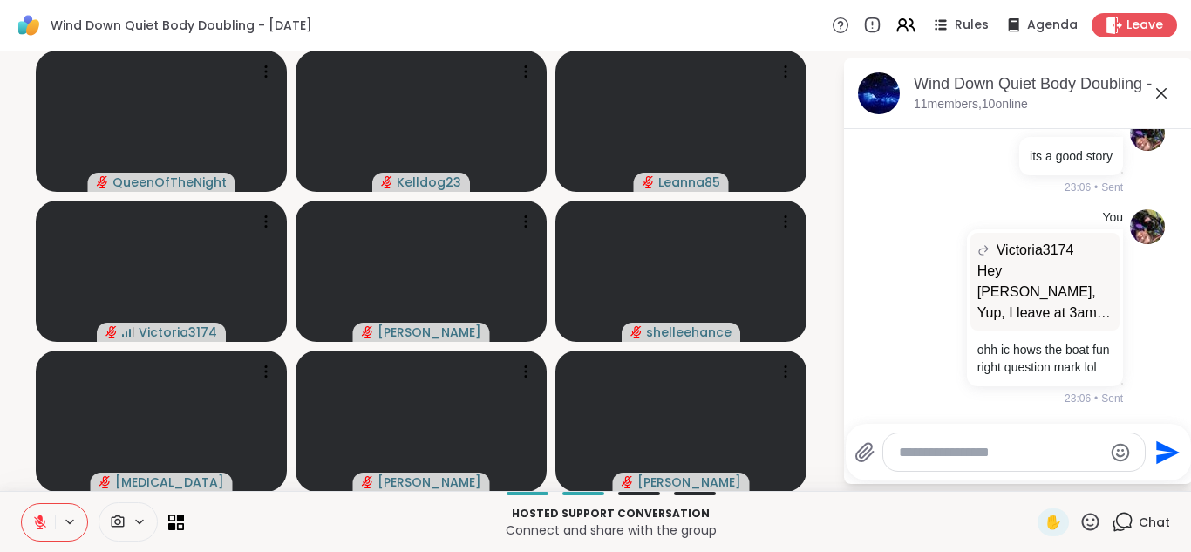
scroll to position [1458, 0]
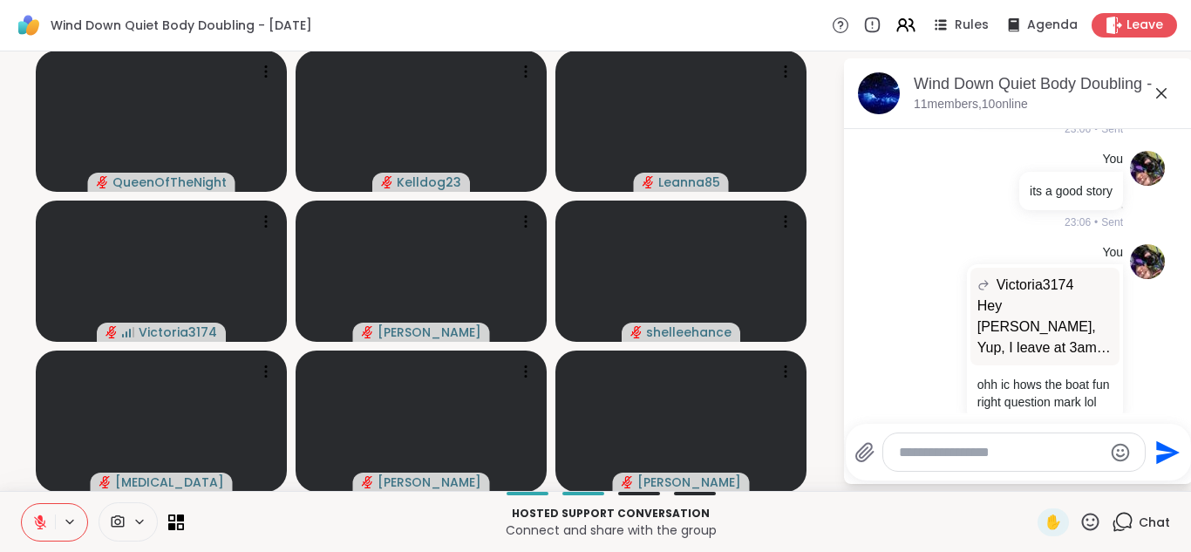
click at [1162, 92] on icon at bounding box center [1161, 93] width 10 height 10
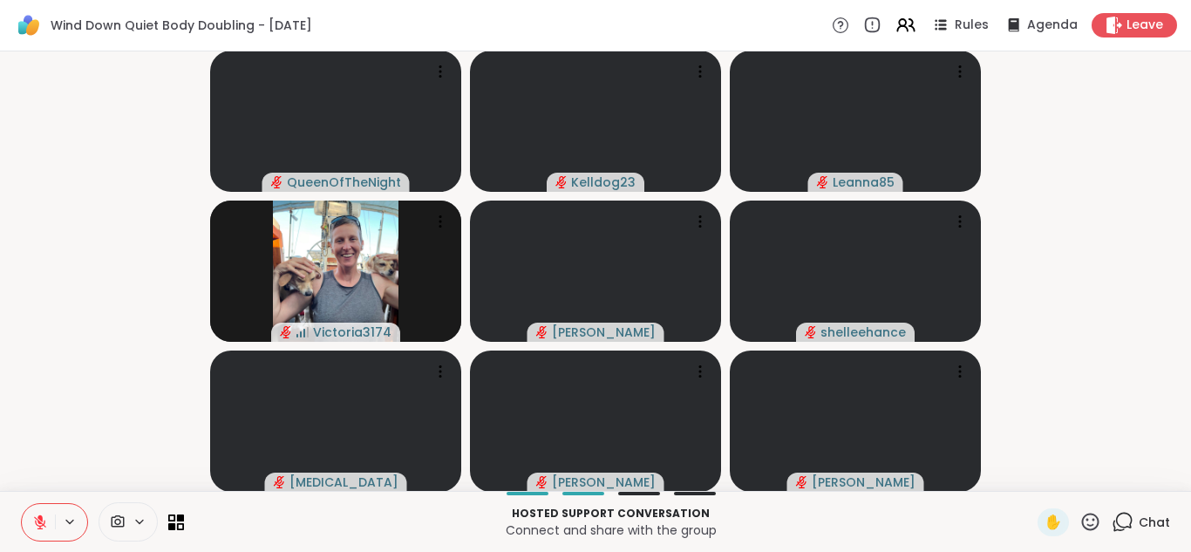
click at [1137, 522] on div "Chat" at bounding box center [1141, 522] width 58 height 28
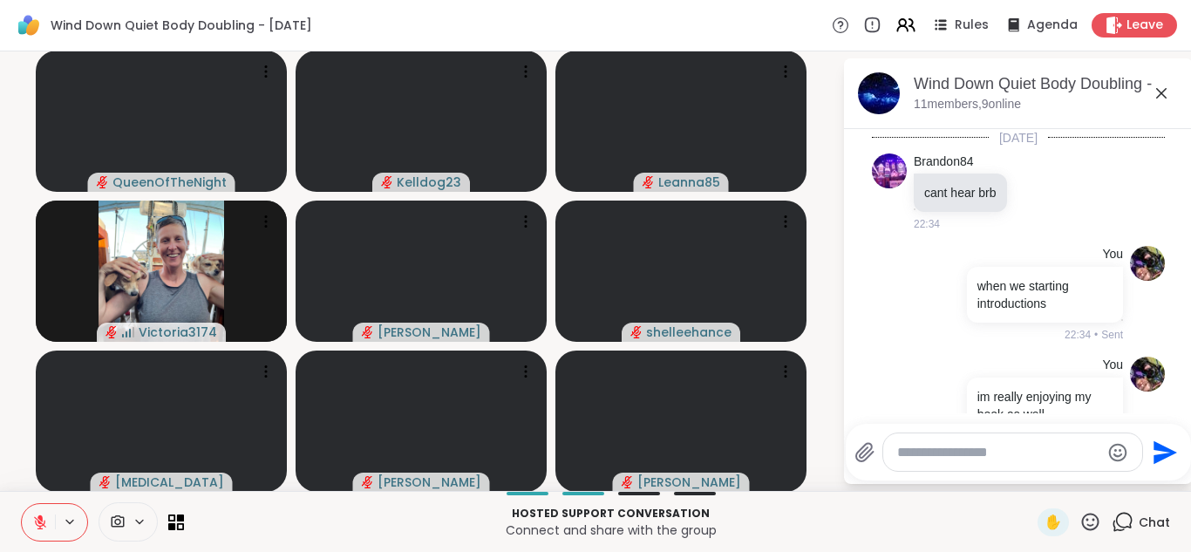
scroll to position [1441, 0]
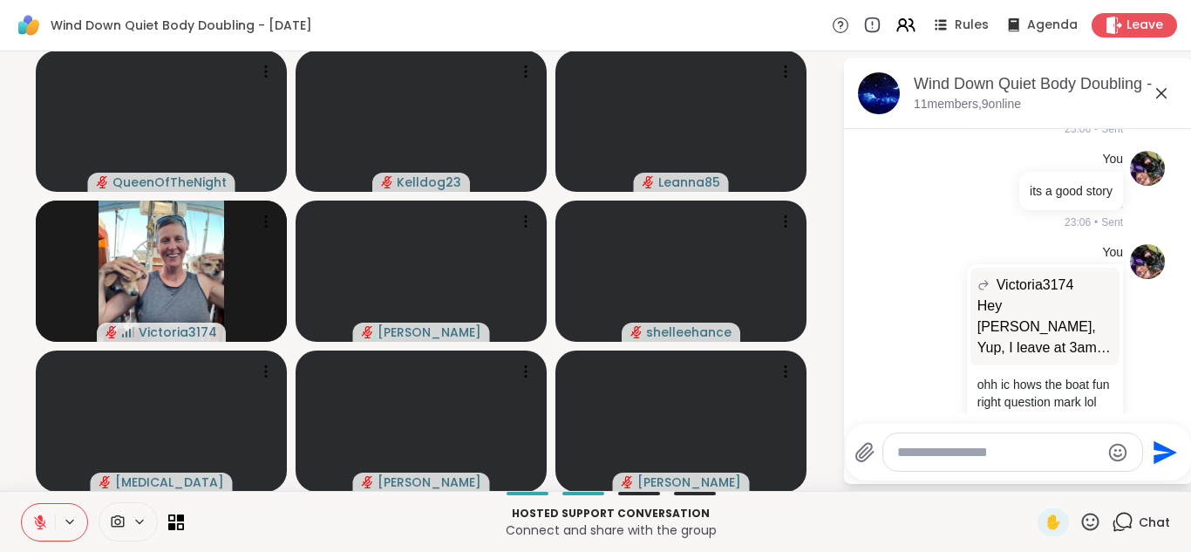
click at [937, 446] on textarea "Type your message" at bounding box center [998, 452] width 203 height 17
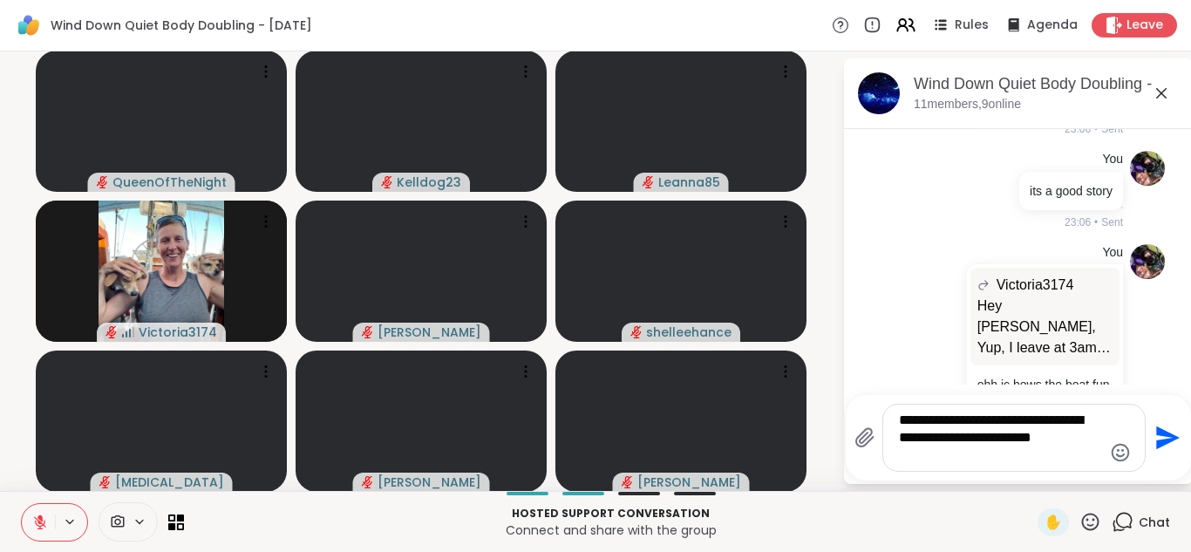
type textarea "**********"
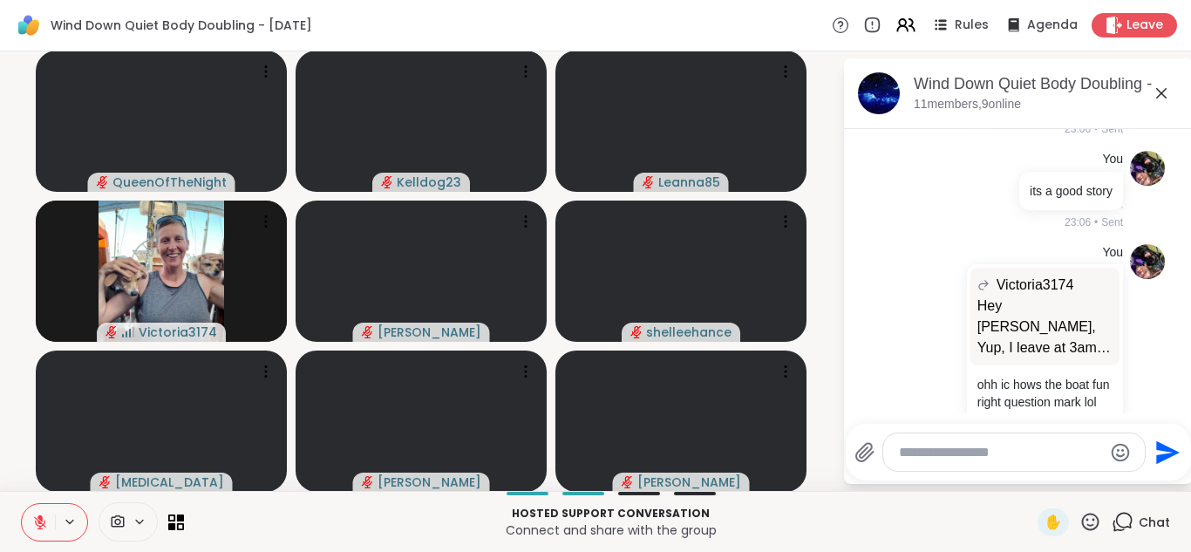
scroll to position [1569, 0]
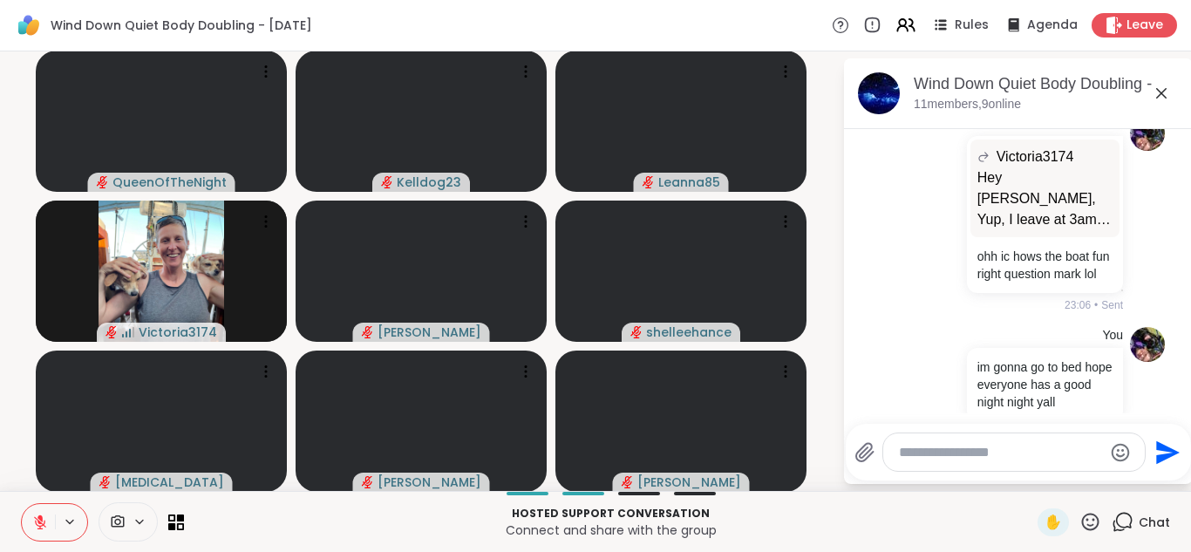
click at [1163, 94] on icon at bounding box center [1161, 93] width 10 height 10
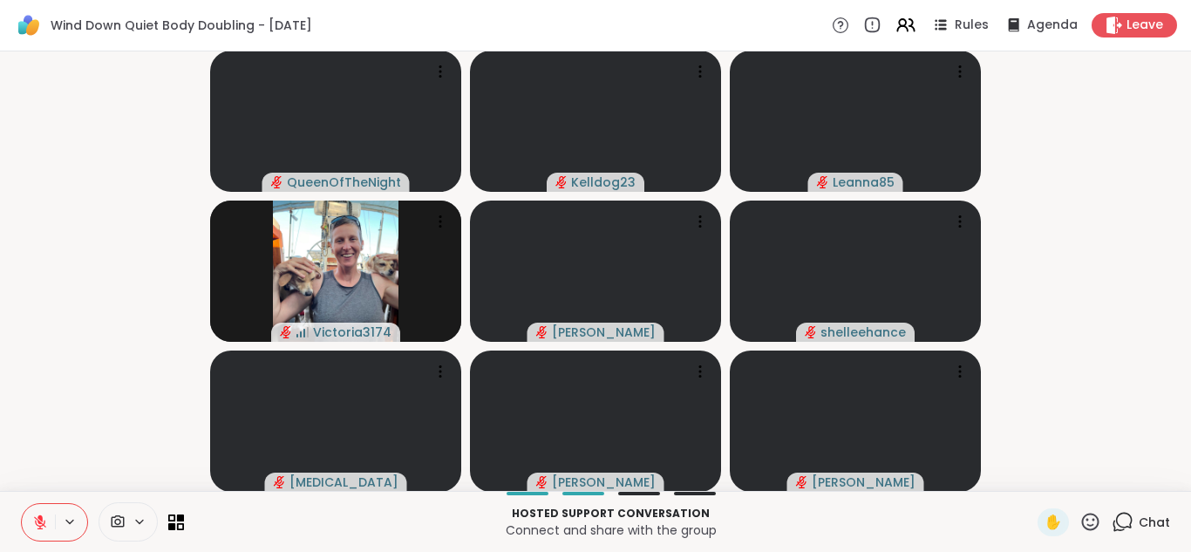
scroll to position [1, 0]
